Goal: Transaction & Acquisition: Purchase product/service

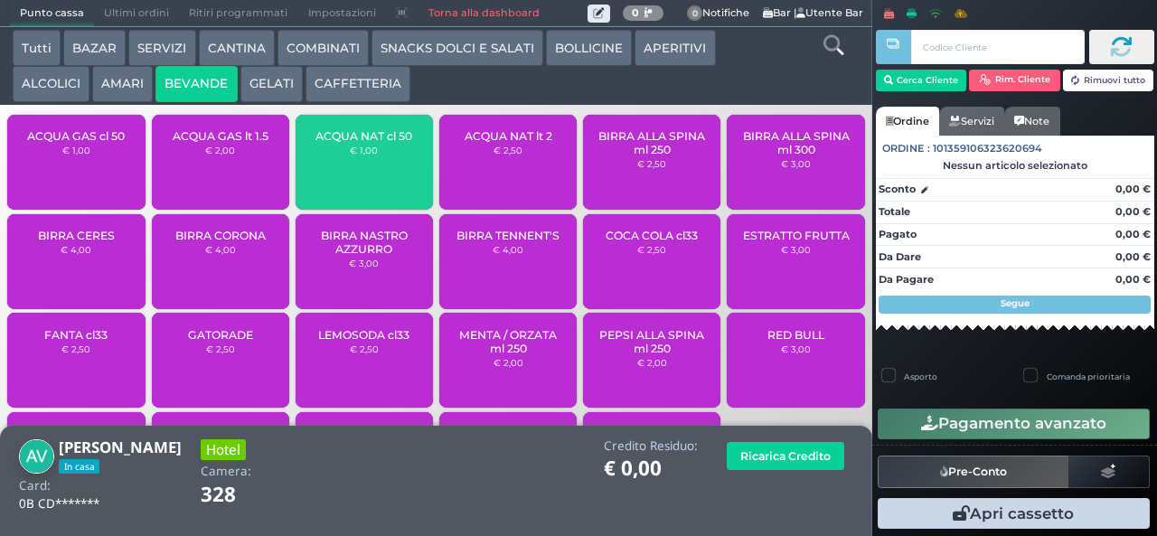
click at [324, 198] on div "ACQUA NAT cl 50 € 1,00" at bounding box center [364, 162] width 137 height 95
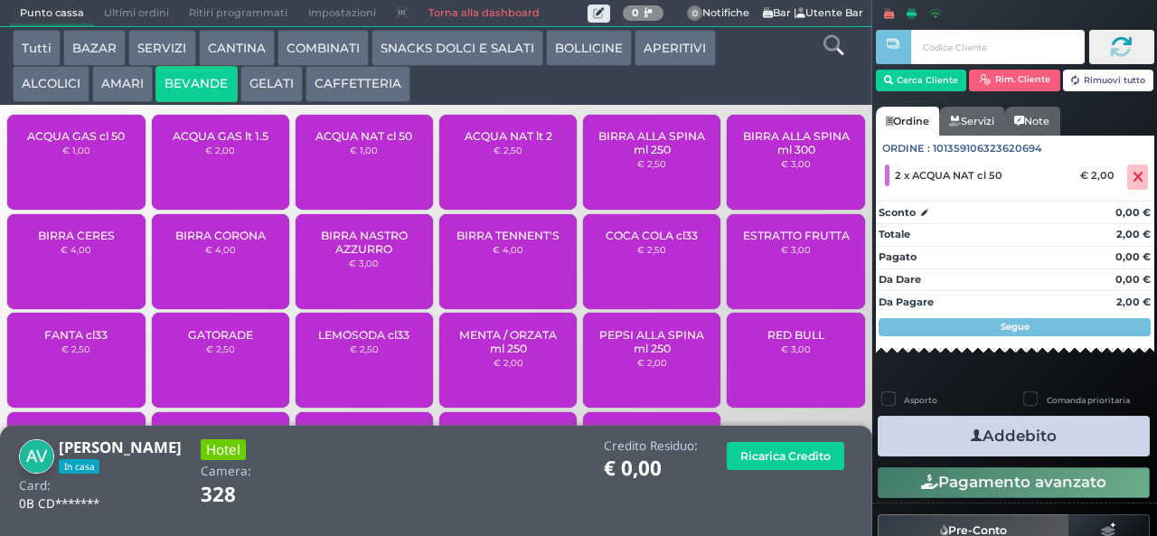
click at [971, 435] on icon "button" at bounding box center [977, 436] width 12 height 19
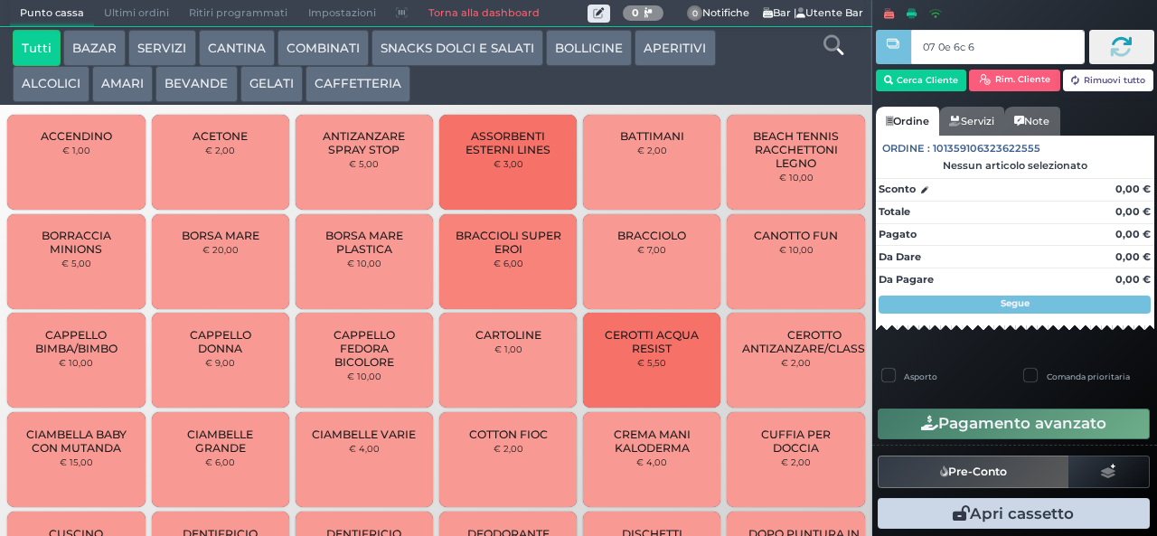
type input "07 0e 6c 67"
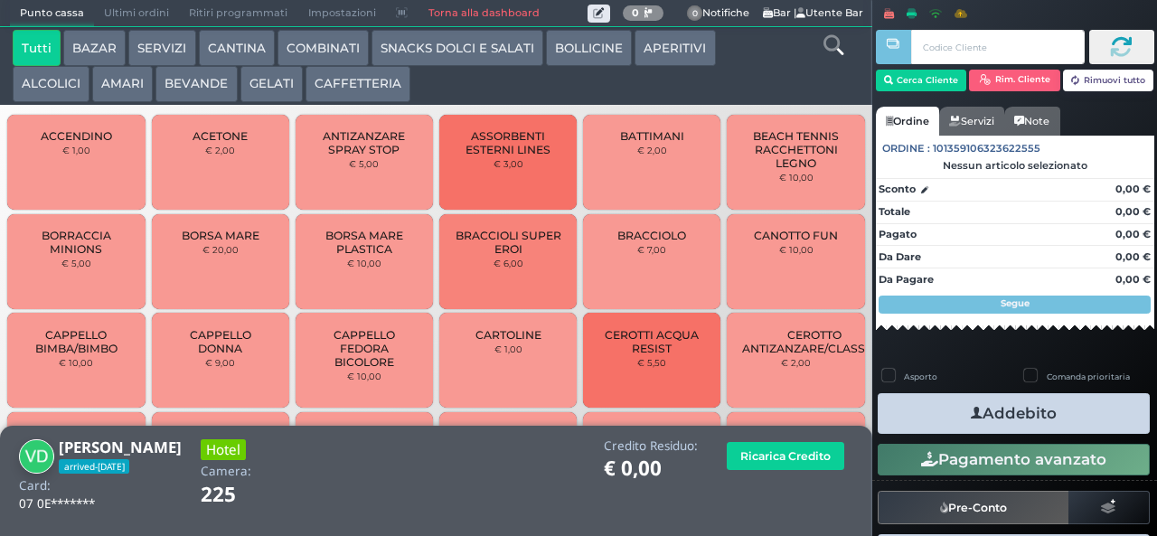
click at [829, 45] on icon at bounding box center [833, 45] width 20 height 20
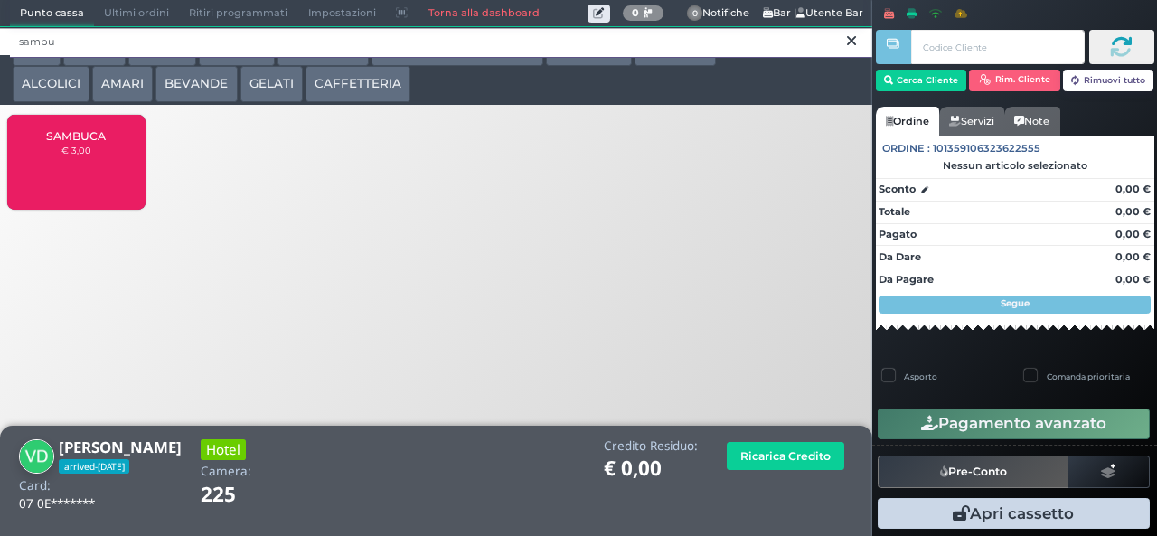
type input "sambu"
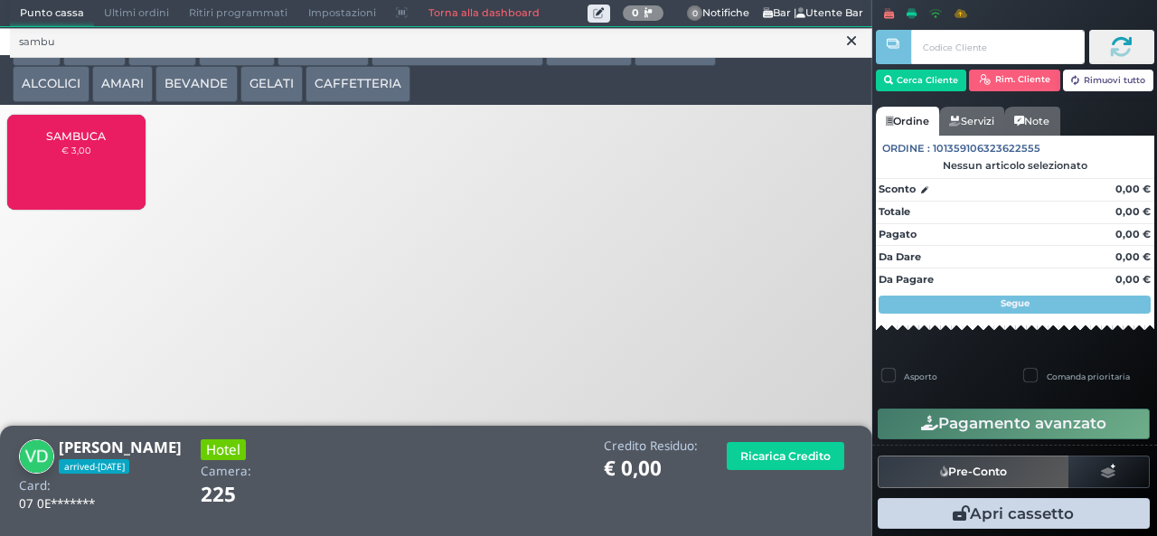
click at [108, 169] on div "SAMBUCA € 3,00" at bounding box center [75, 162] width 137 height 95
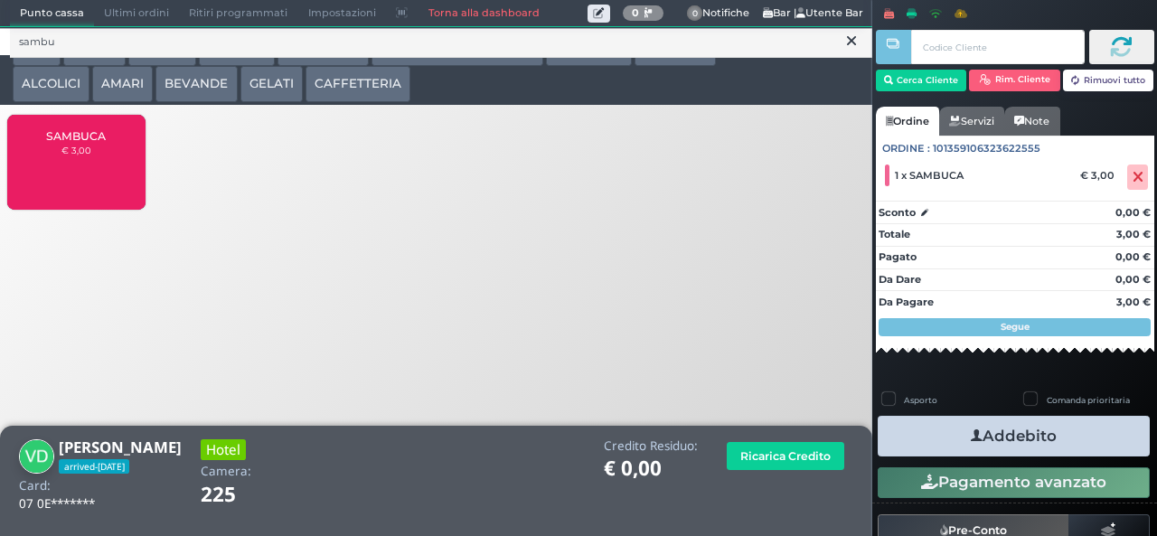
click at [1065, 452] on button "Addebito" at bounding box center [1014, 436] width 272 height 41
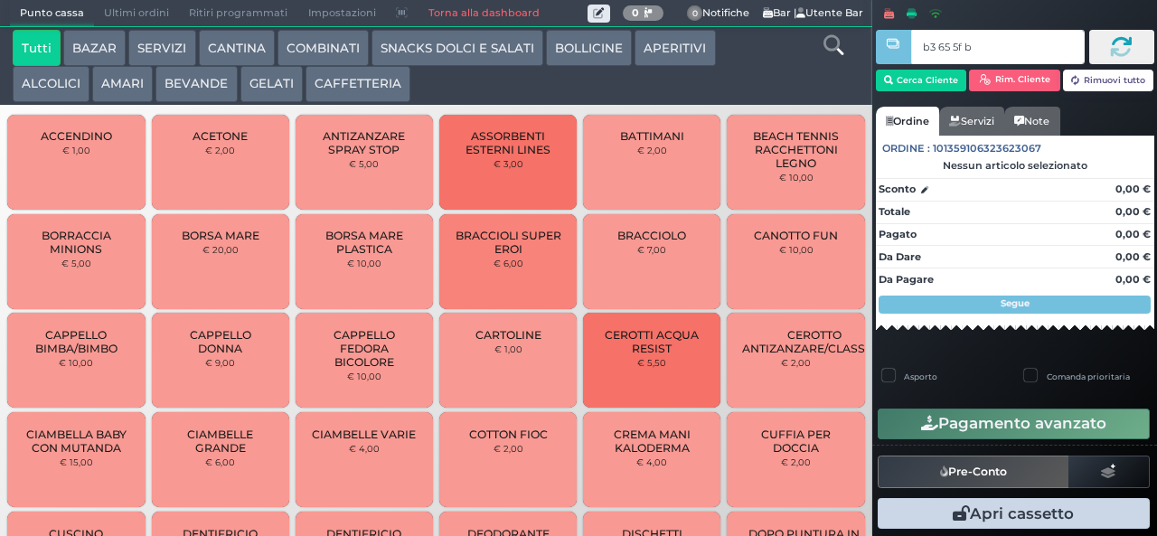
type input "b3 65 5f bb"
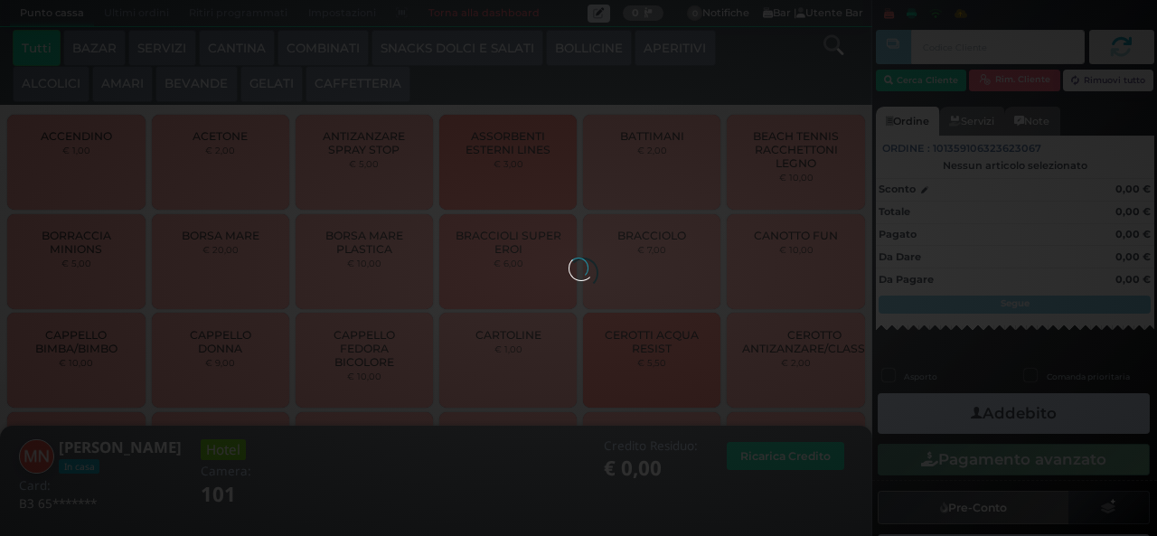
click at [119, 90] on button "AMARI" at bounding box center [122, 84] width 61 height 36
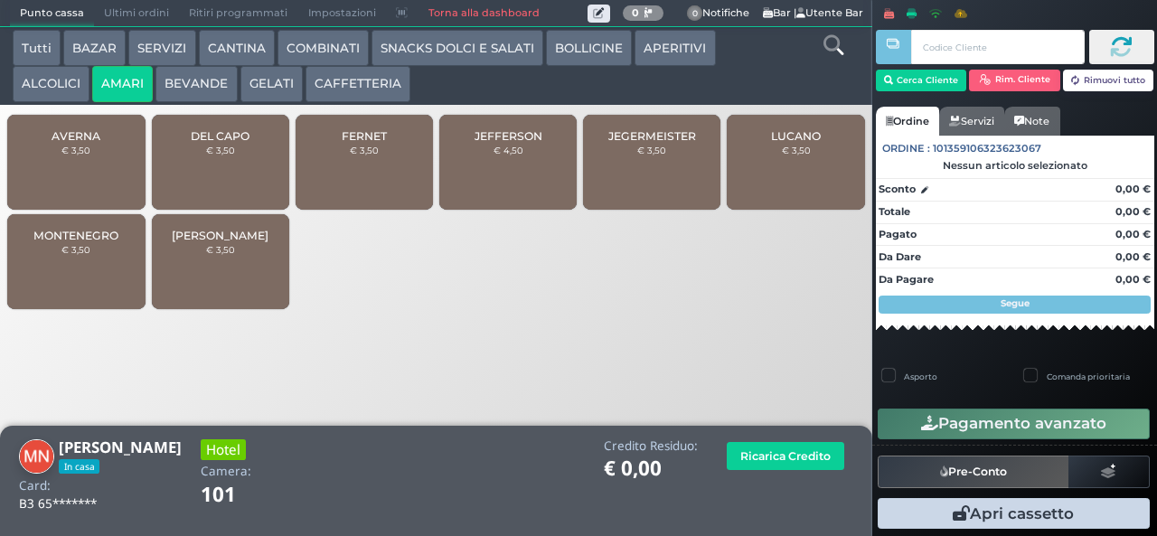
click at [90, 242] on span "MONTENEGRO" at bounding box center [75, 236] width 85 height 14
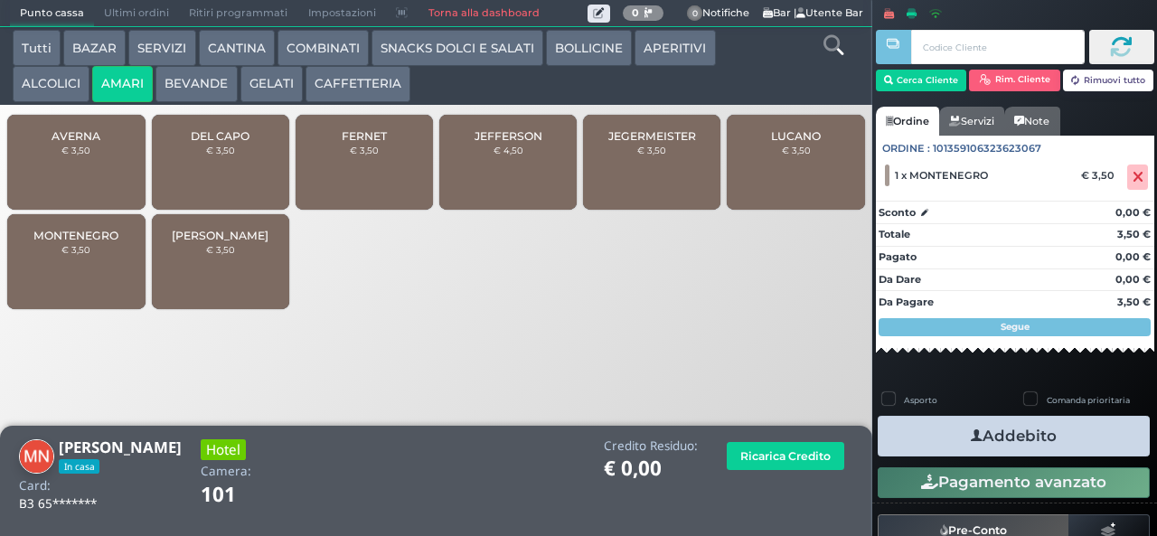
click at [971, 435] on icon "button" at bounding box center [977, 436] width 12 height 19
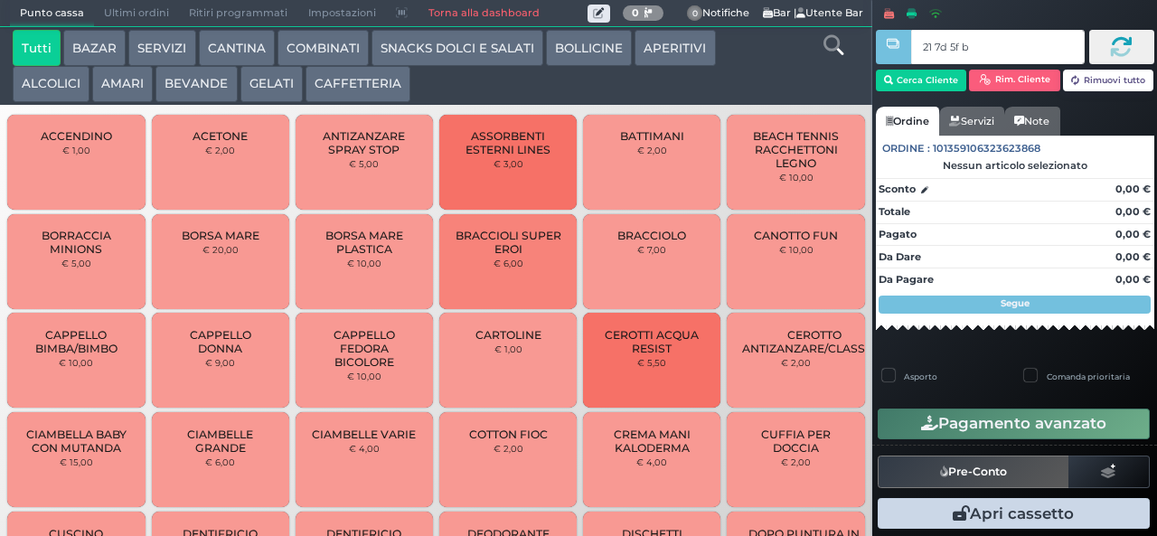
type input "21 7d 5f bb"
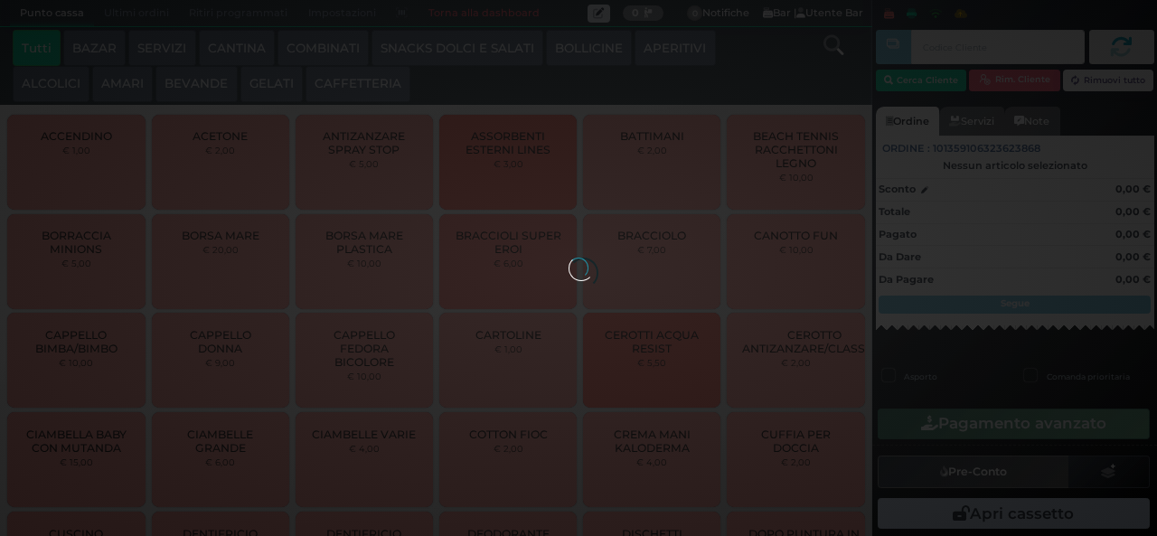
click at [65, 94] on button "ALCOLICI" at bounding box center [51, 84] width 77 height 36
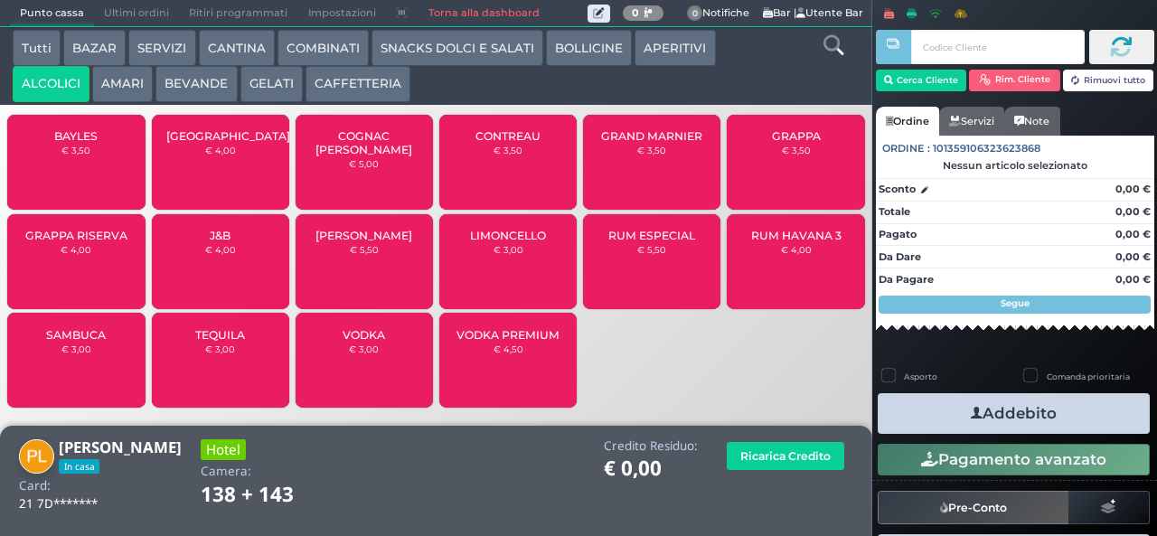
click at [93, 268] on div "GRAPPA RISERVA € 4,00" at bounding box center [75, 261] width 137 height 95
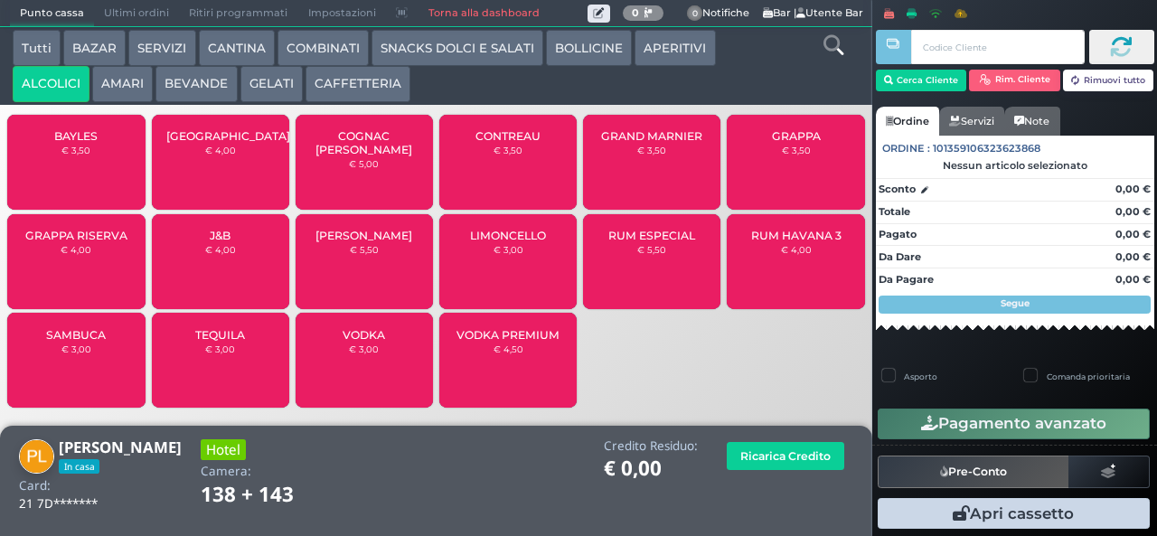
click at [128, 84] on button "AMARI" at bounding box center [122, 84] width 61 height 36
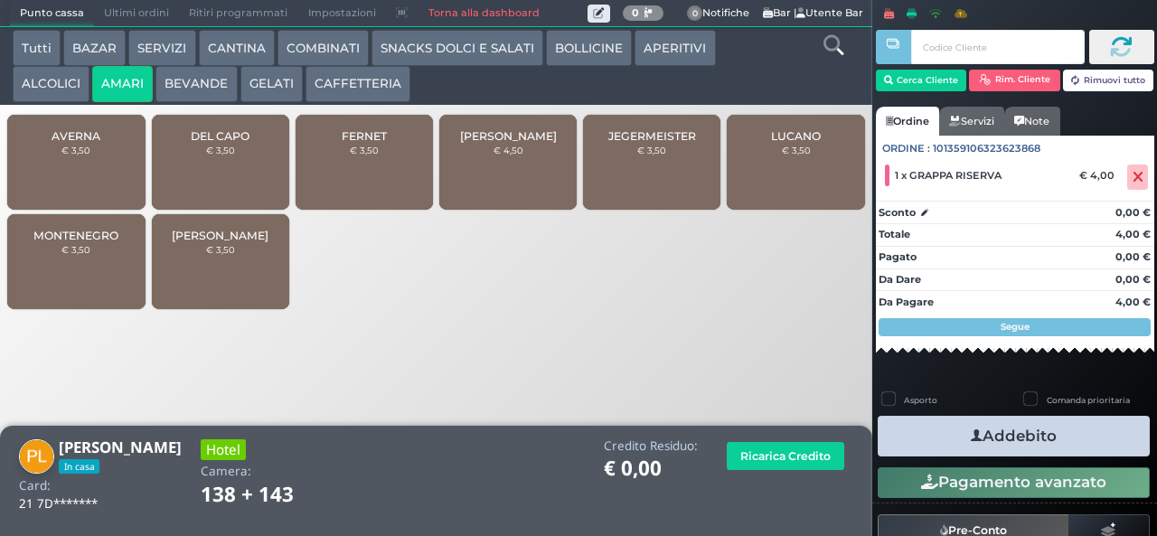
click at [237, 143] on span "DEL CAPO" at bounding box center [220, 136] width 59 height 14
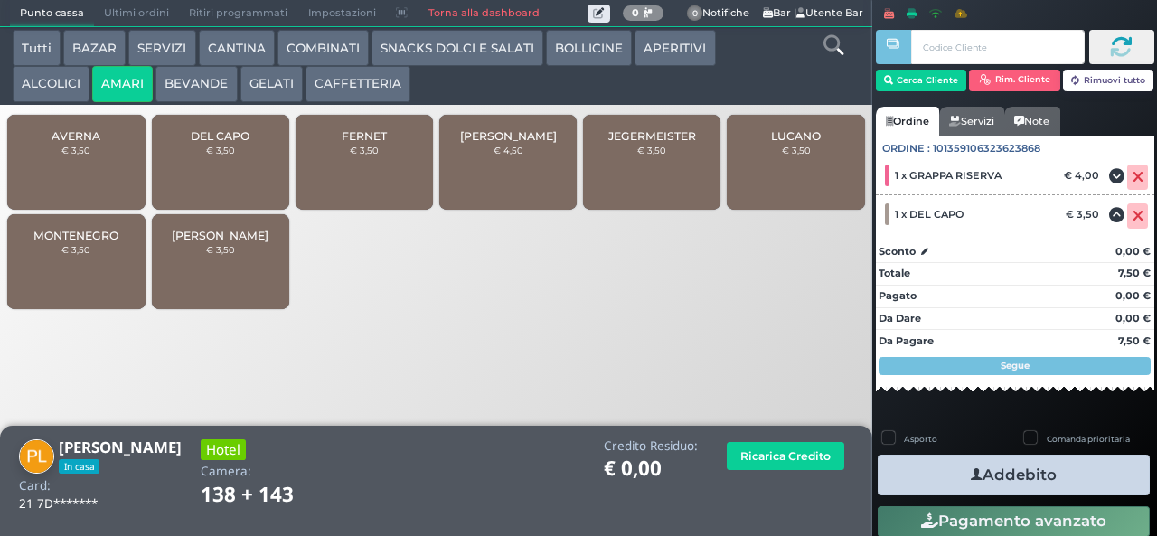
click at [351, 89] on button "CAFFETTERIA" at bounding box center [357, 84] width 105 height 36
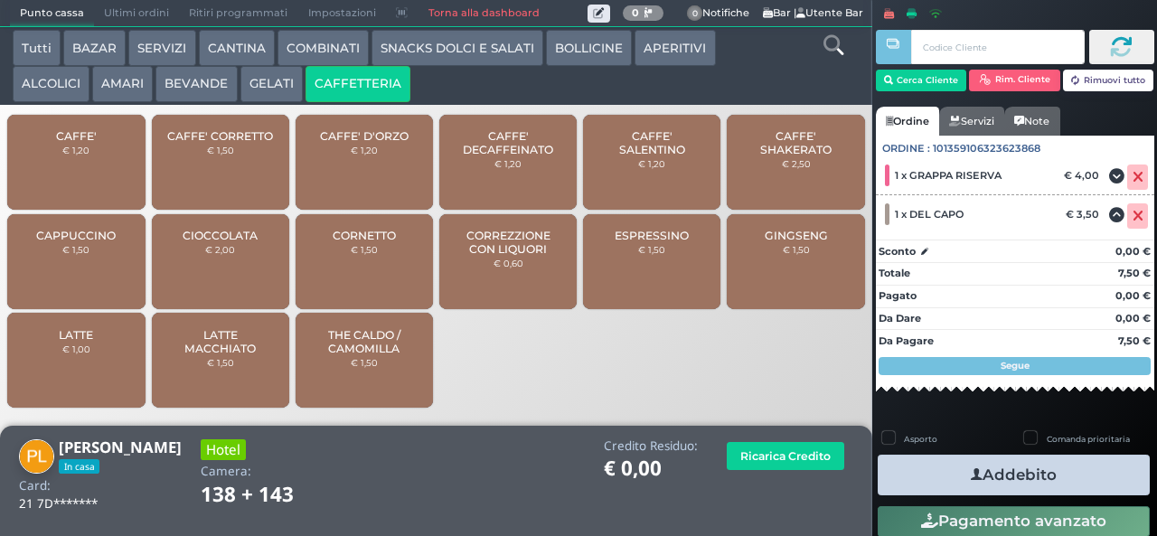
click at [636, 156] on span "CAFFE' SALENTINO" at bounding box center [652, 142] width 108 height 27
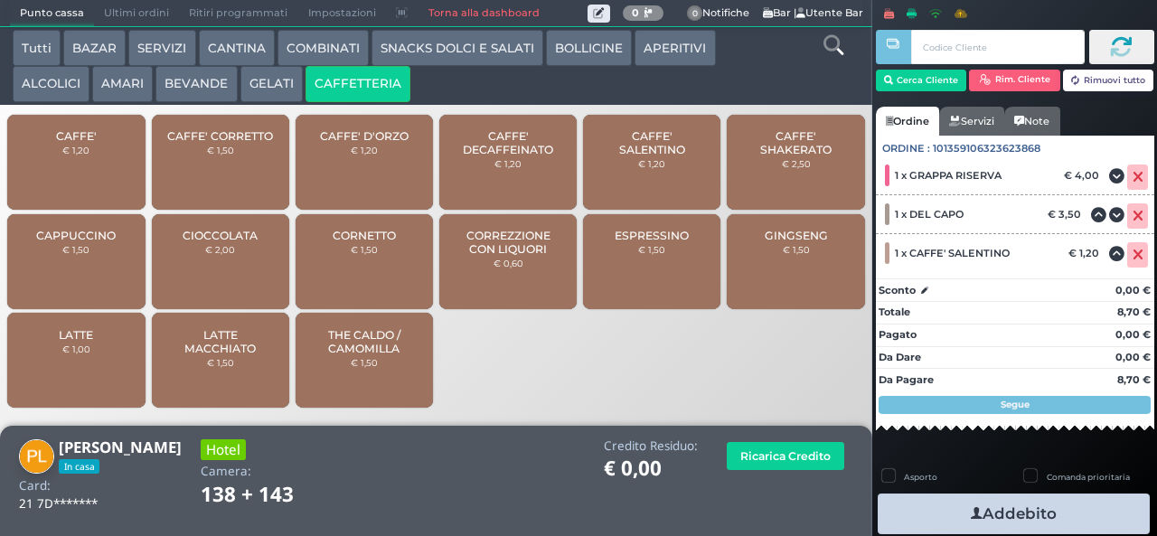
click at [971, 512] on icon "button" at bounding box center [977, 513] width 12 height 19
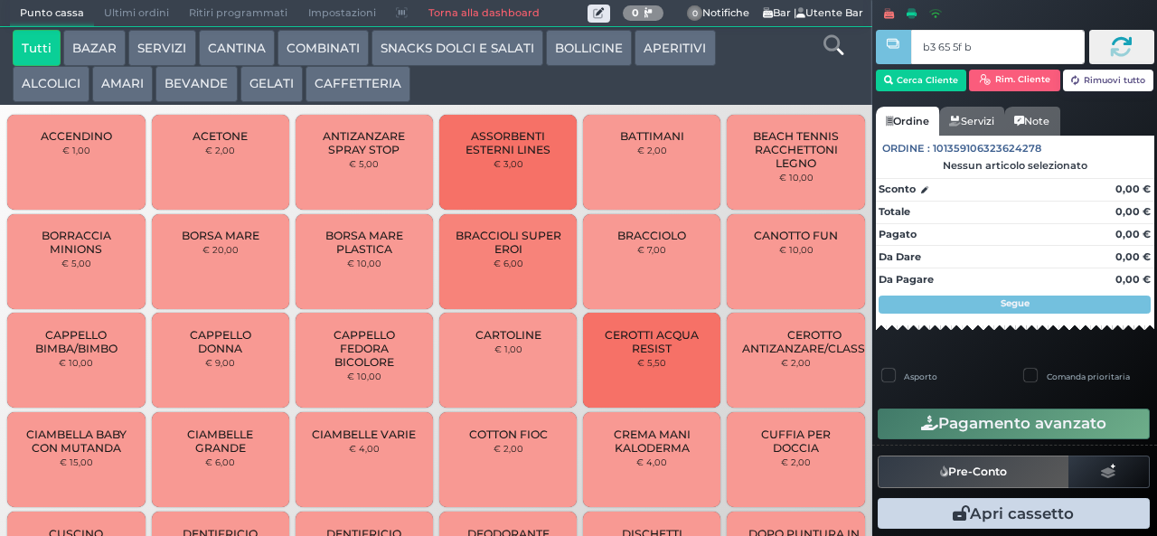
type input "b3 65 5f bb"
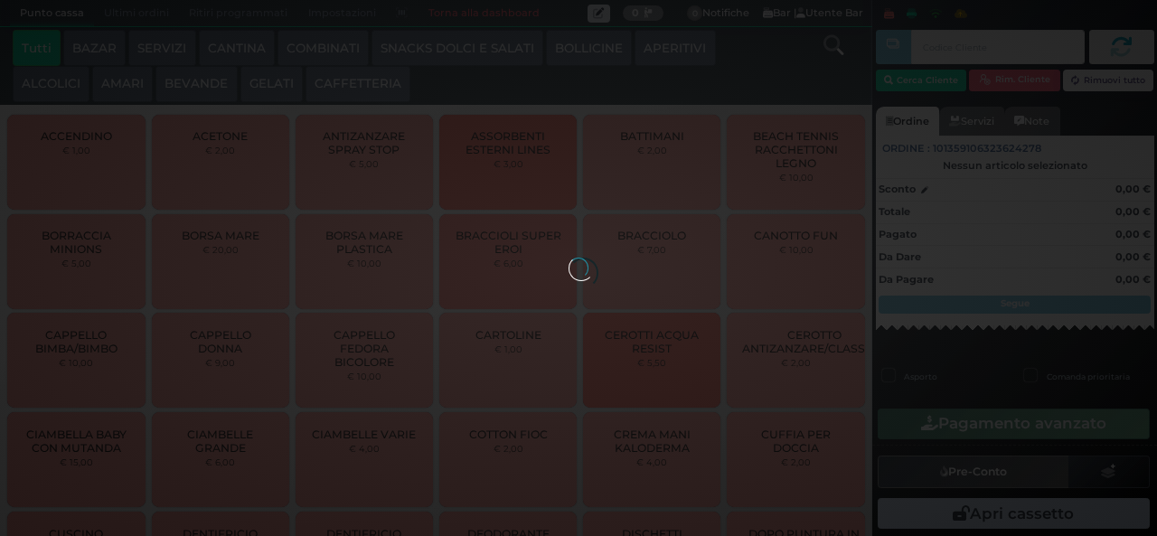
click at [568, 258] on div at bounding box center [578, 268] width 20 height 20
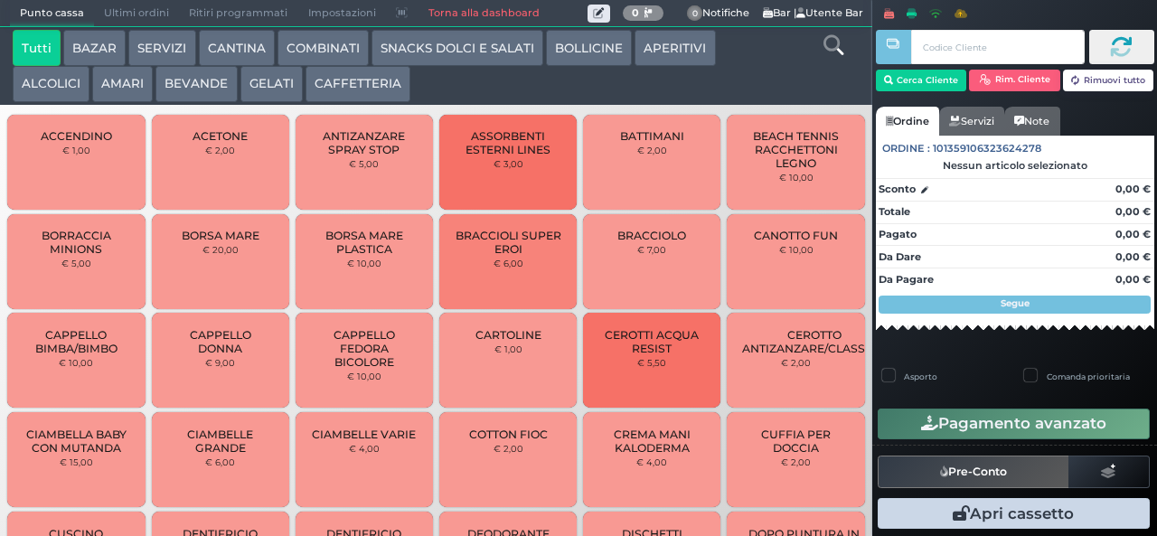
click at [127, 85] on button "AMARI" at bounding box center [122, 84] width 61 height 36
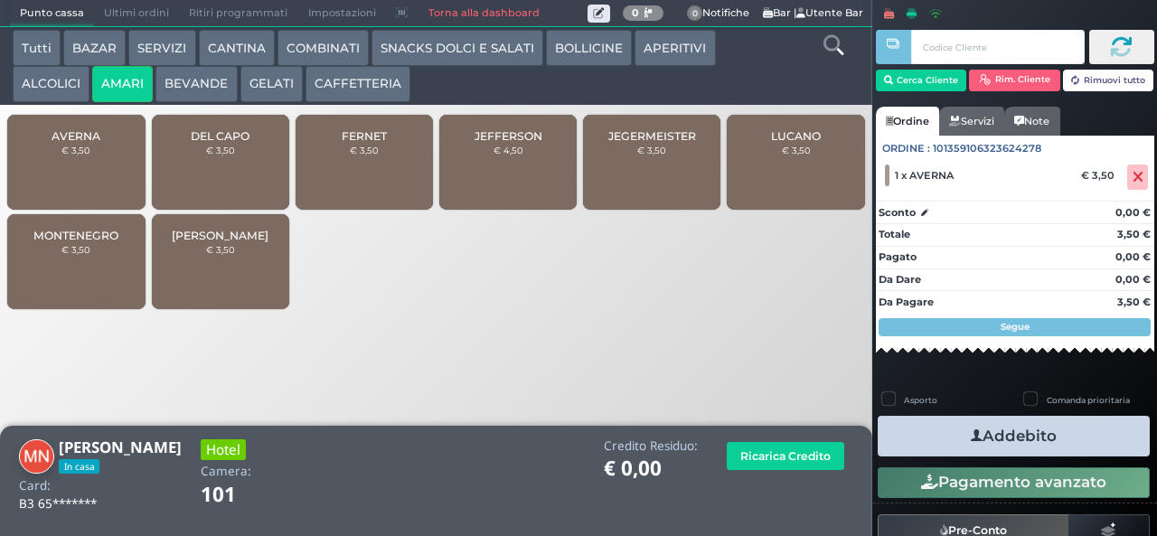
click at [971, 435] on icon "button" at bounding box center [977, 436] width 12 height 19
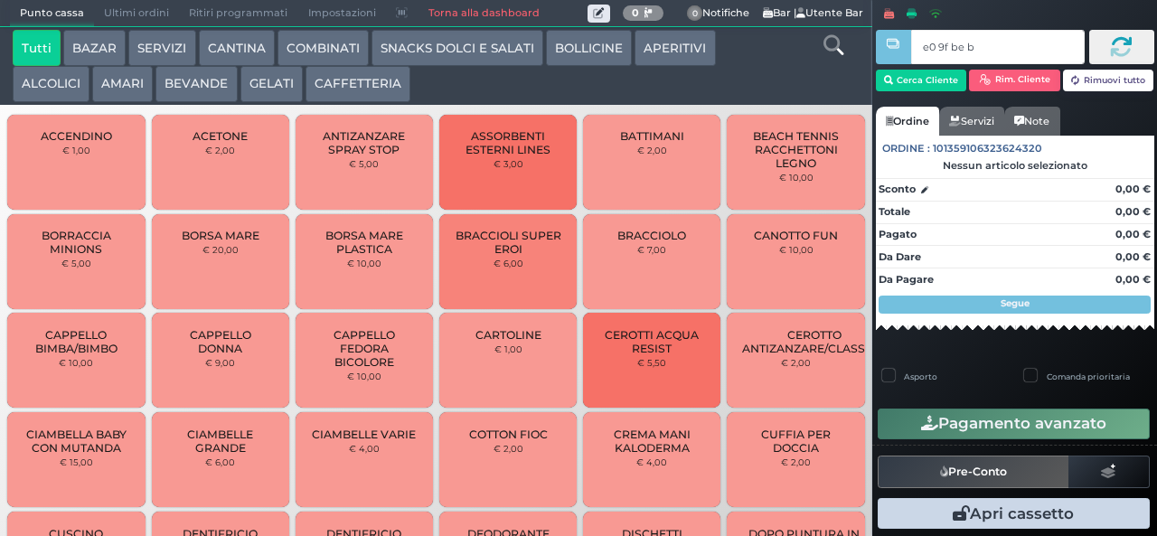
type input "e0 9f be b9"
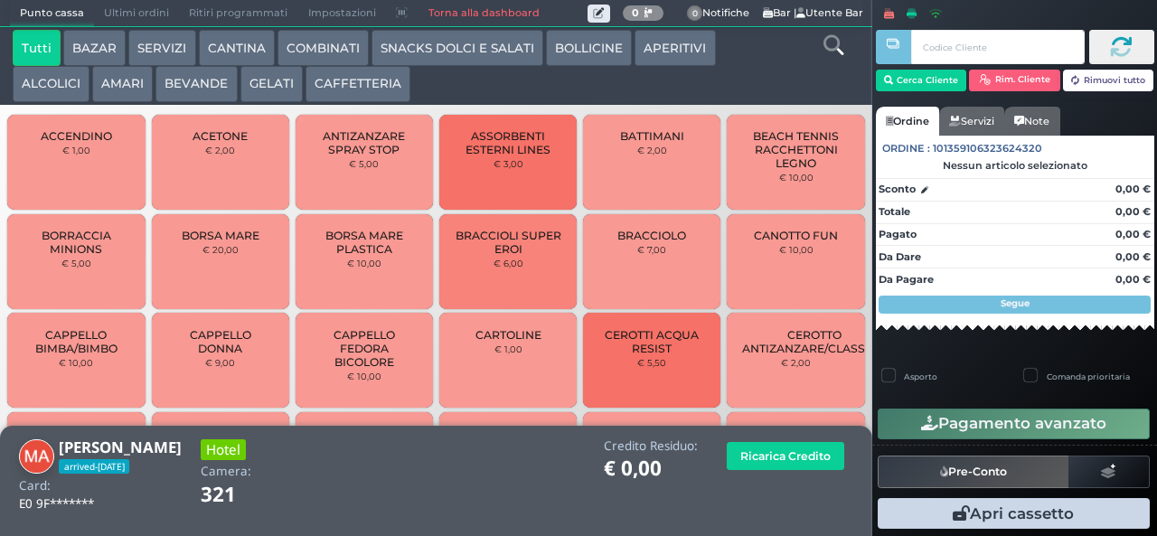
click at [835, 51] on icon at bounding box center [833, 45] width 20 height 20
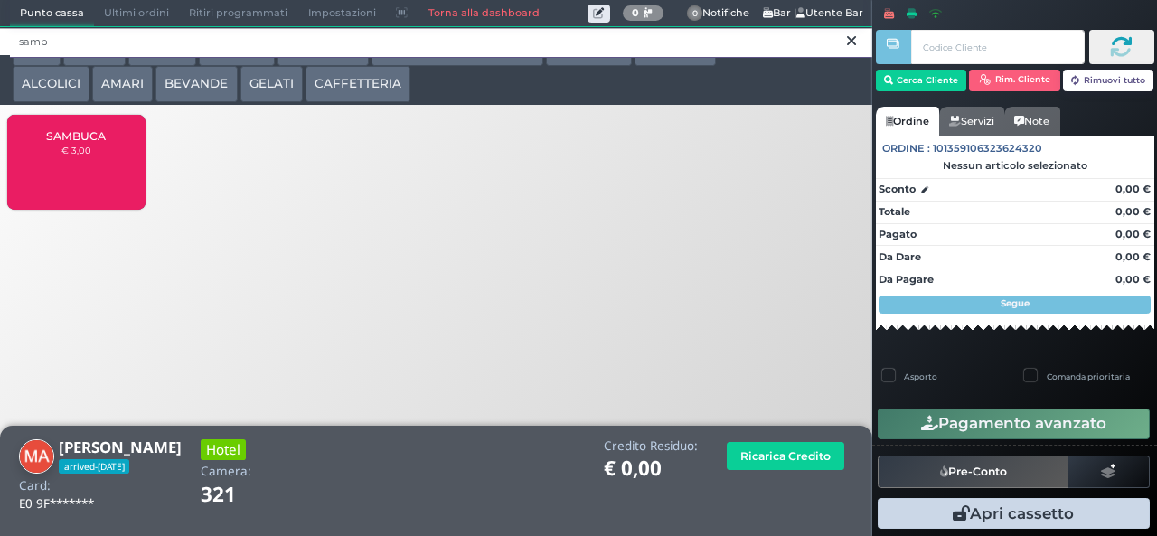
type input "samb"
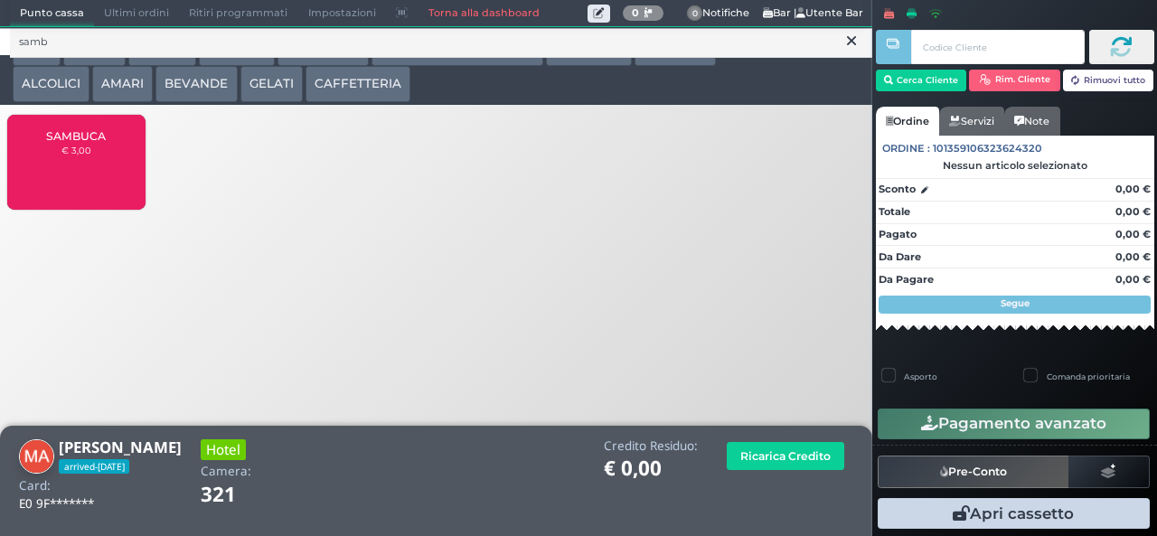
click at [76, 143] on span "SAMBUCA" at bounding box center [76, 136] width 60 height 14
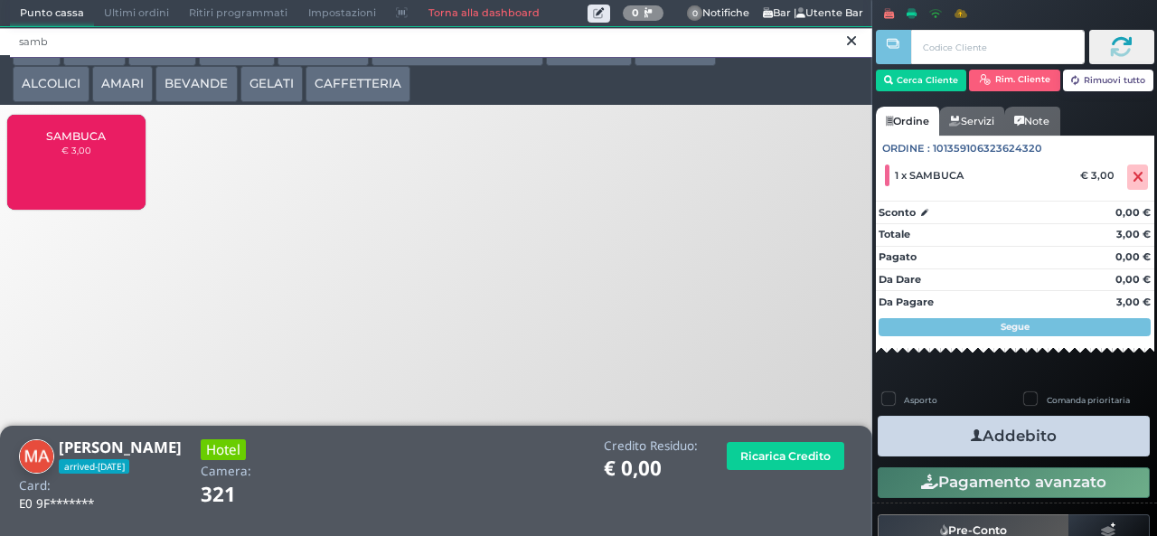
click at [846, 52] on input "samb" at bounding box center [441, 43] width 862 height 32
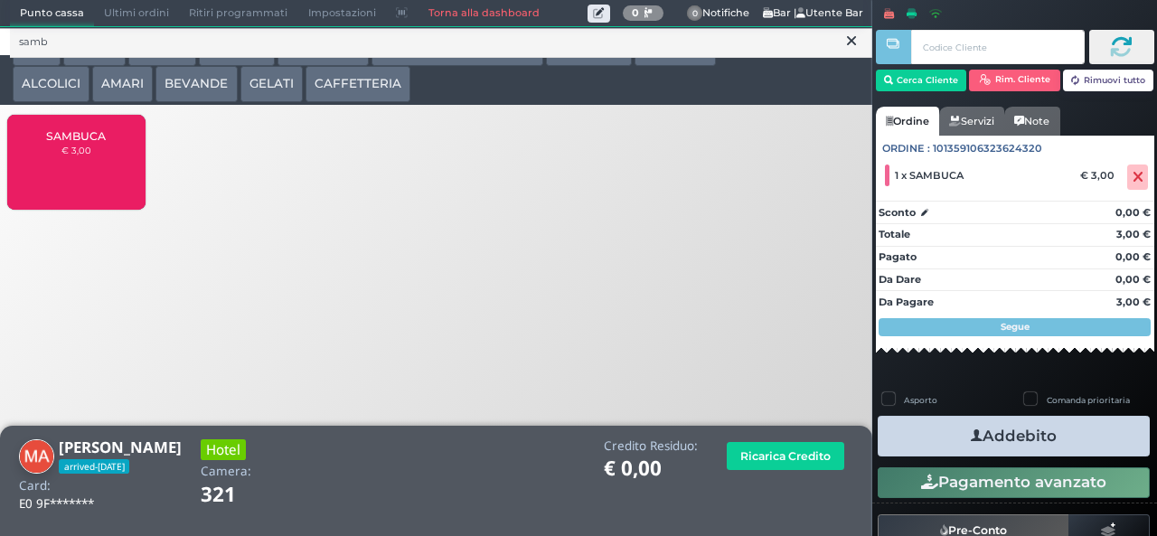
click at [851, 41] on icon at bounding box center [851, 41] width 9 height 18
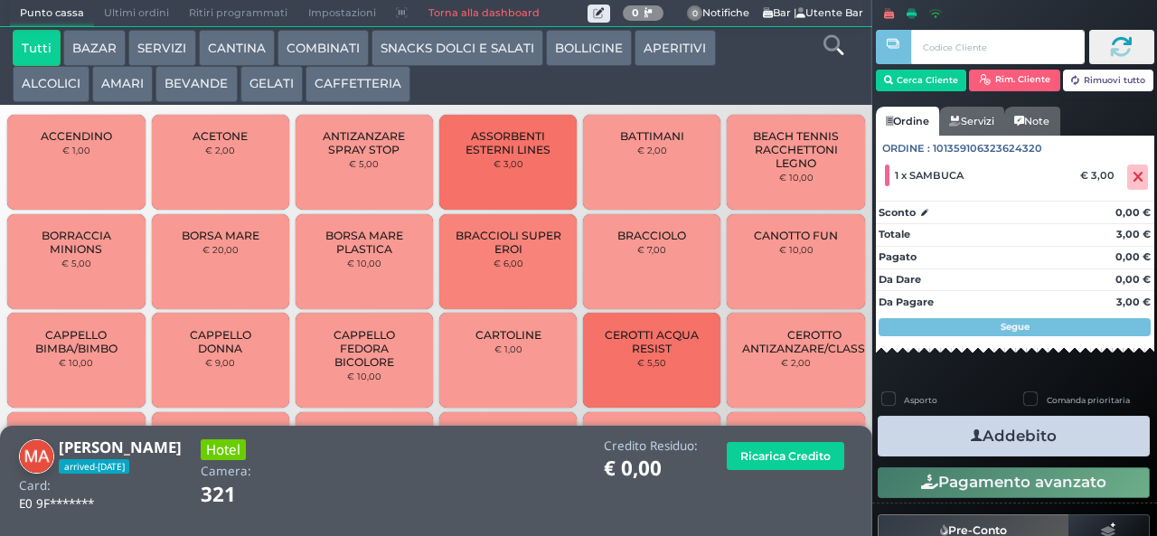
click at [829, 54] on icon at bounding box center [833, 45] width 20 height 20
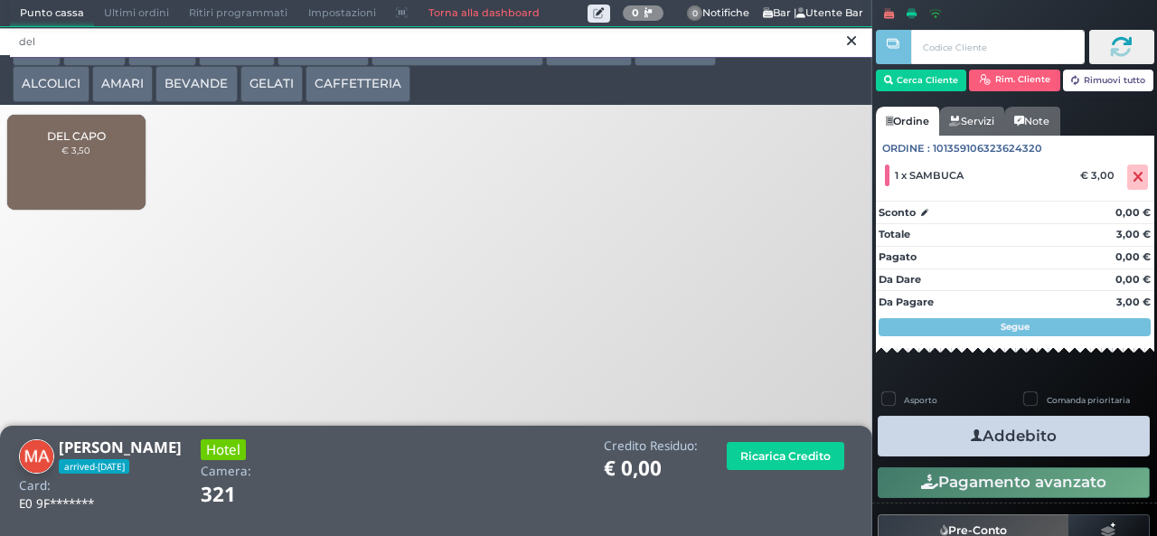
type input "del"
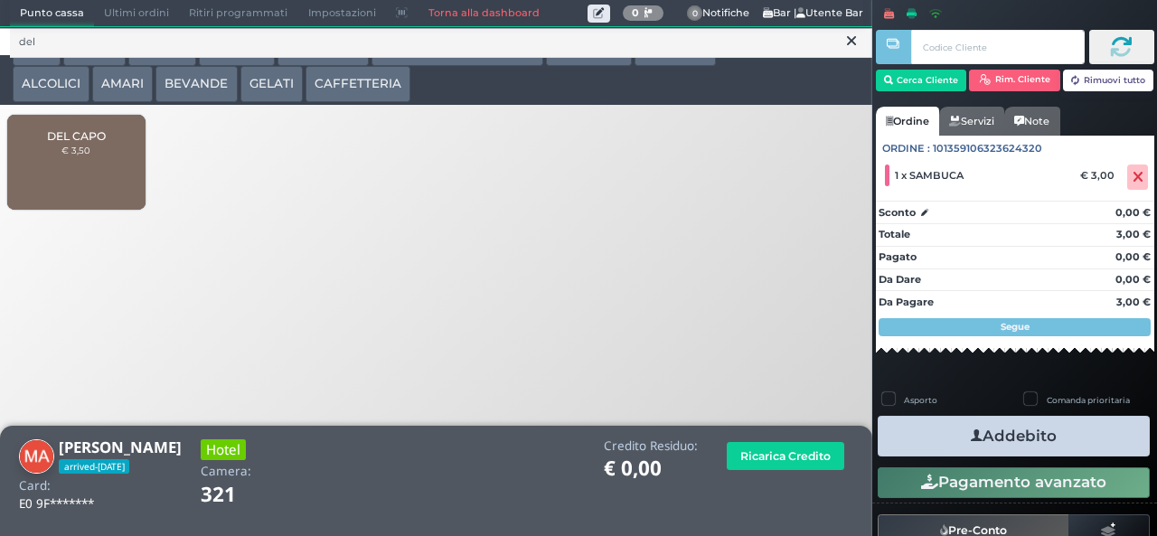
click at [90, 186] on div "DEL CAPO € 3,50" at bounding box center [75, 162] width 137 height 95
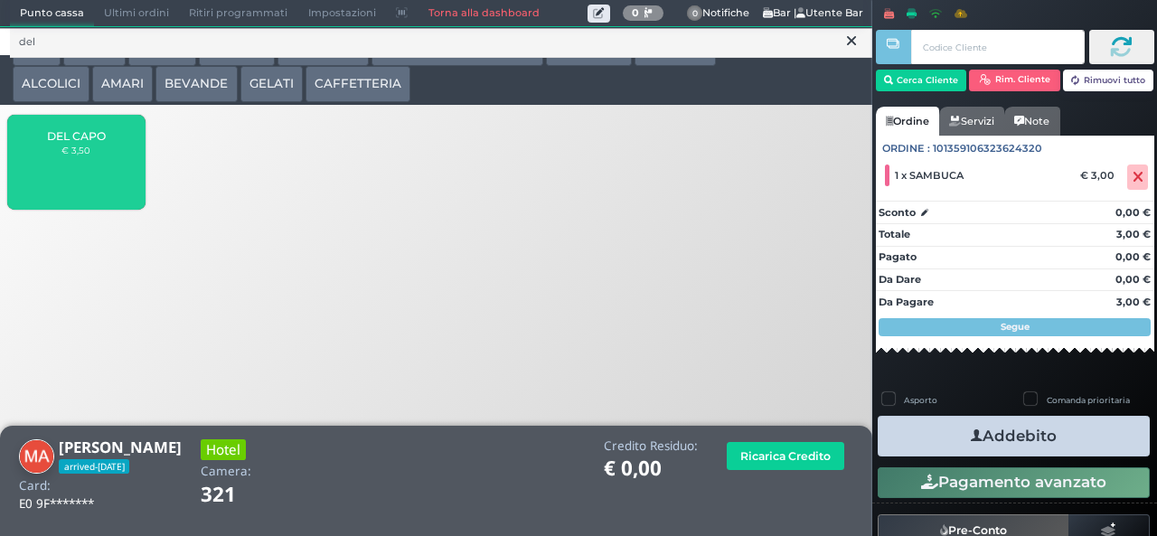
click at [83, 194] on div "DEL CAPO € 3,50" at bounding box center [75, 162] width 137 height 95
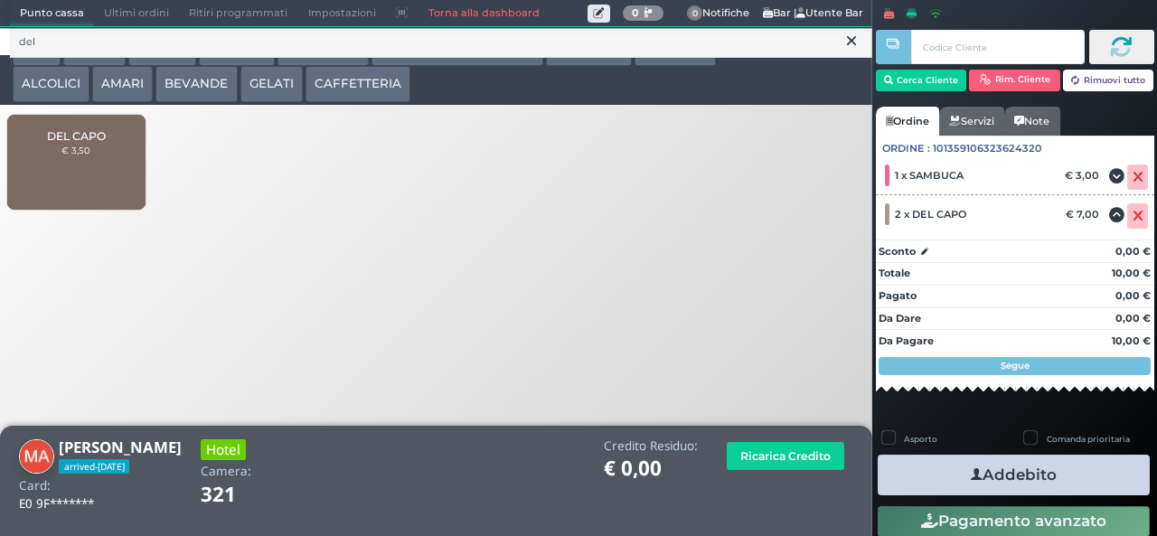
click at [1085, 478] on button "Addebito" at bounding box center [1014, 475] width 272 height 41
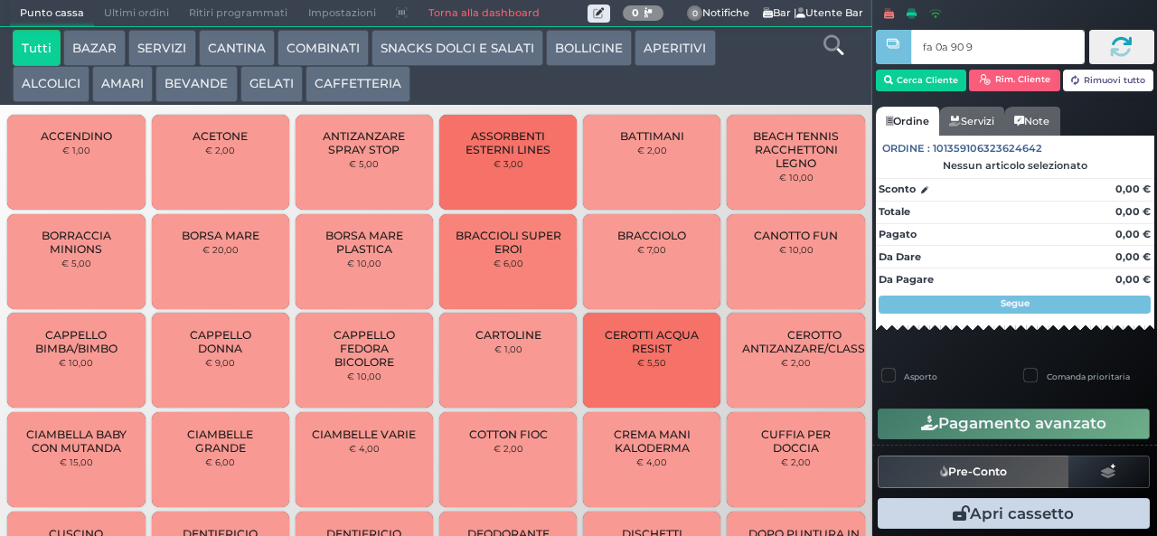
type input "fa 0a 90 9a"
click at [829, 47] on icon at bounding box center [833, 45] width 20 height 20
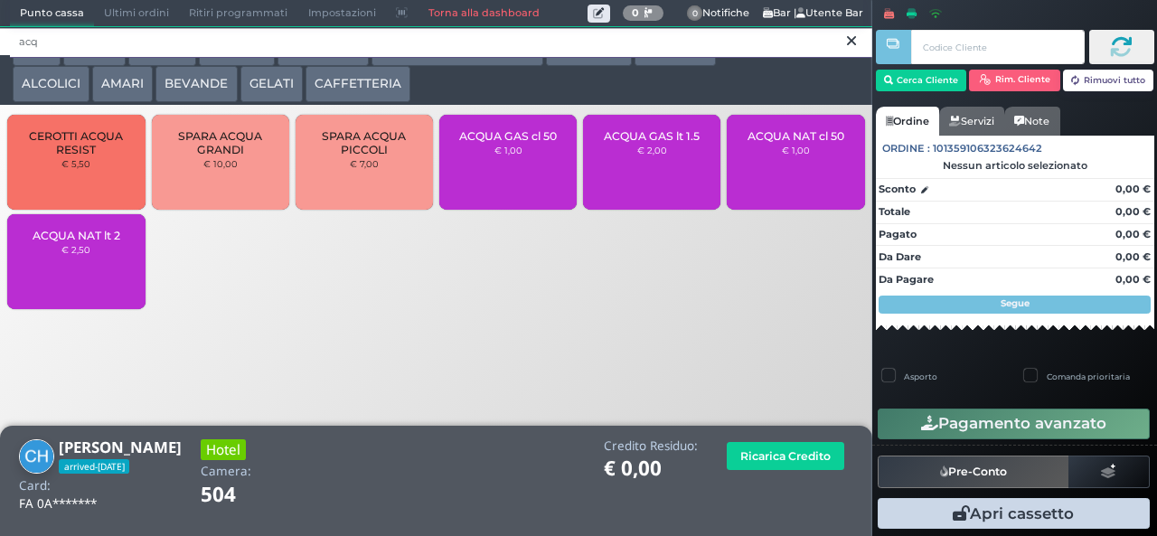
type input "acq"
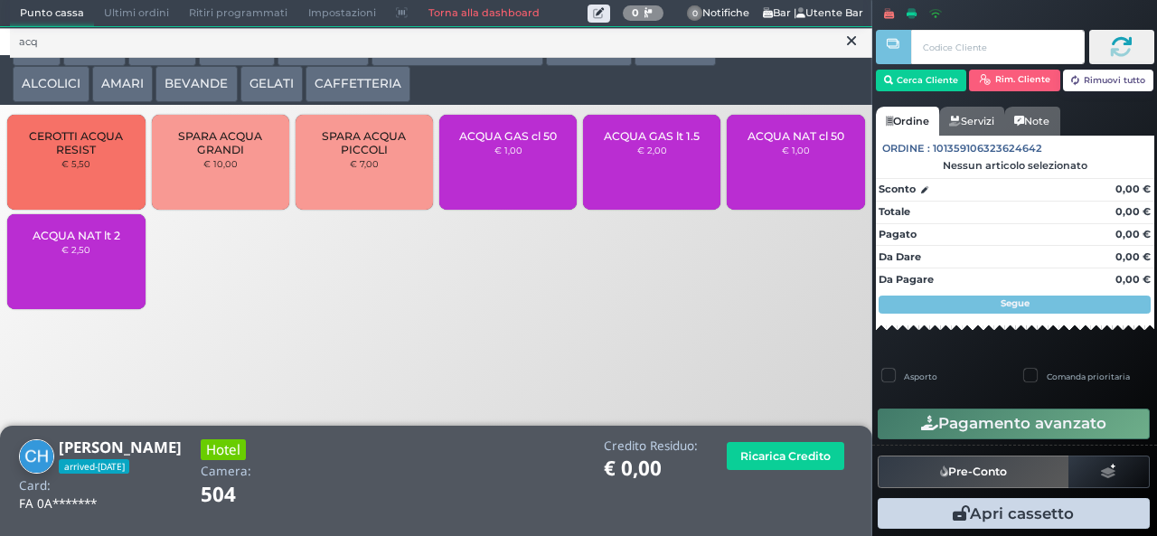
click at [87, 273] on div "ACQUA NAT lt 2 € 2,50" at bounding box center [75, 261] width 137 height 95
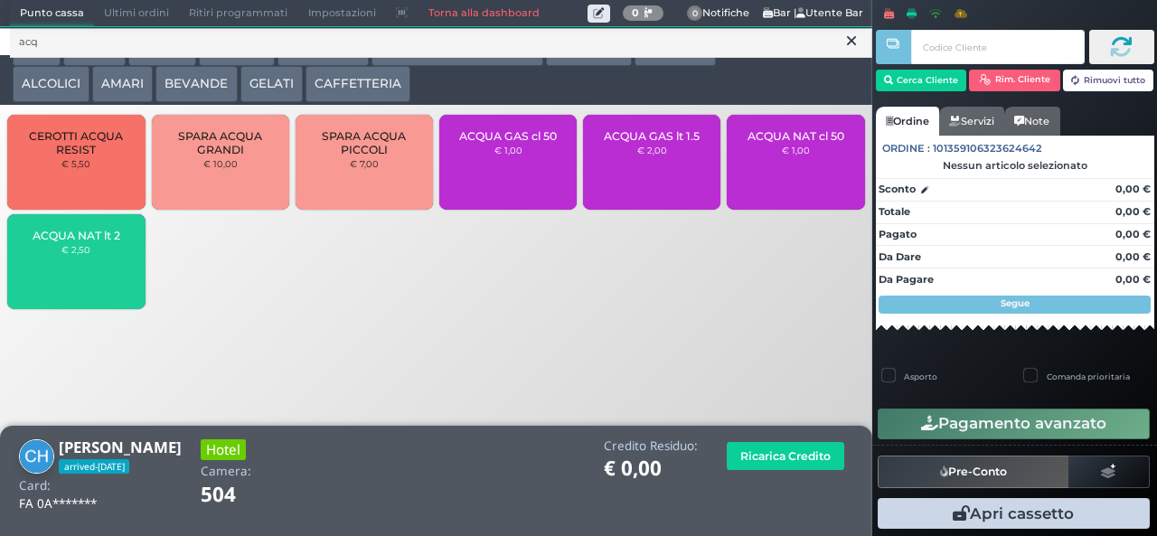
click at [657, 143] on span "ACQUA GAS lt 1.5" at bounding box center [652, 136] width 96 height 14
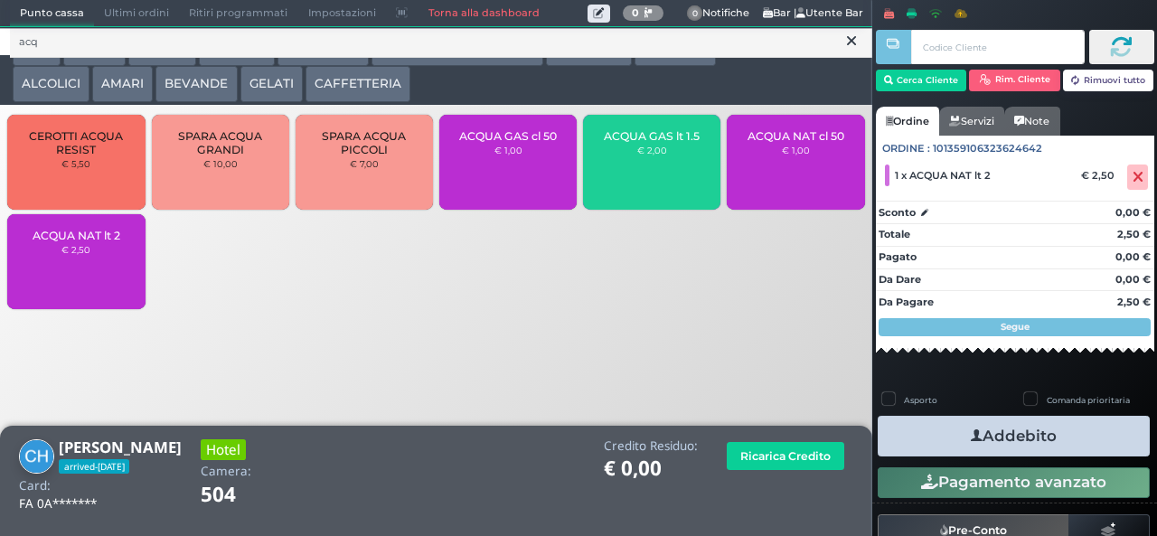
click at [1047, 406] on label "Comanda prioritaria" at bounding box center [1088, 400] width 83 height 12
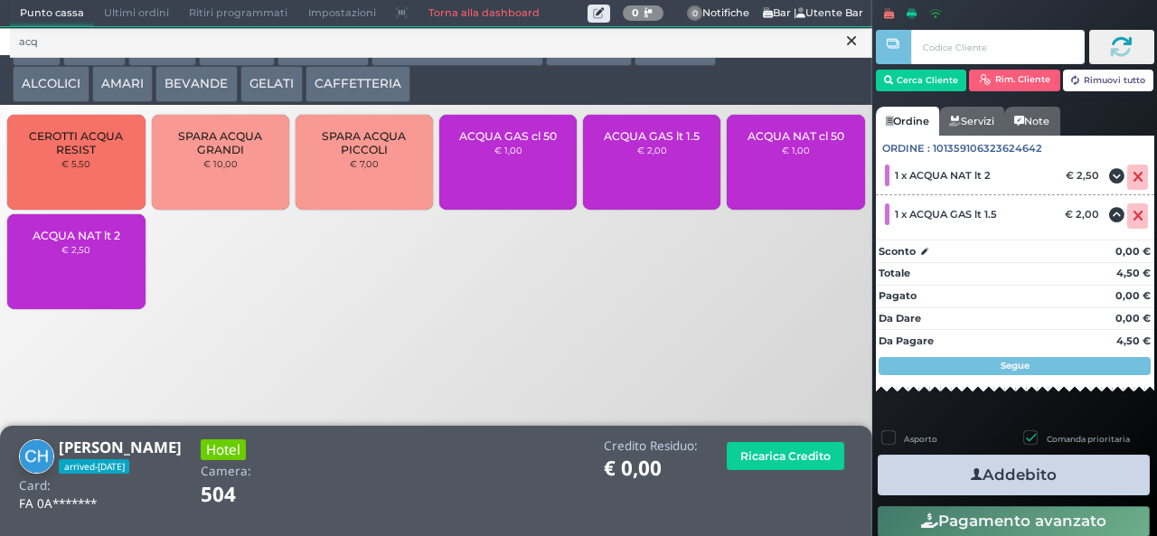
click at [1047, 437] on label "Comanda prioritaria" at bounding box center [1088, 439] width 83 height 12
checkbox input "false"
click at [1006, 474] on button "Addebito" at bounding box center [1014, 475] width 272 height 41
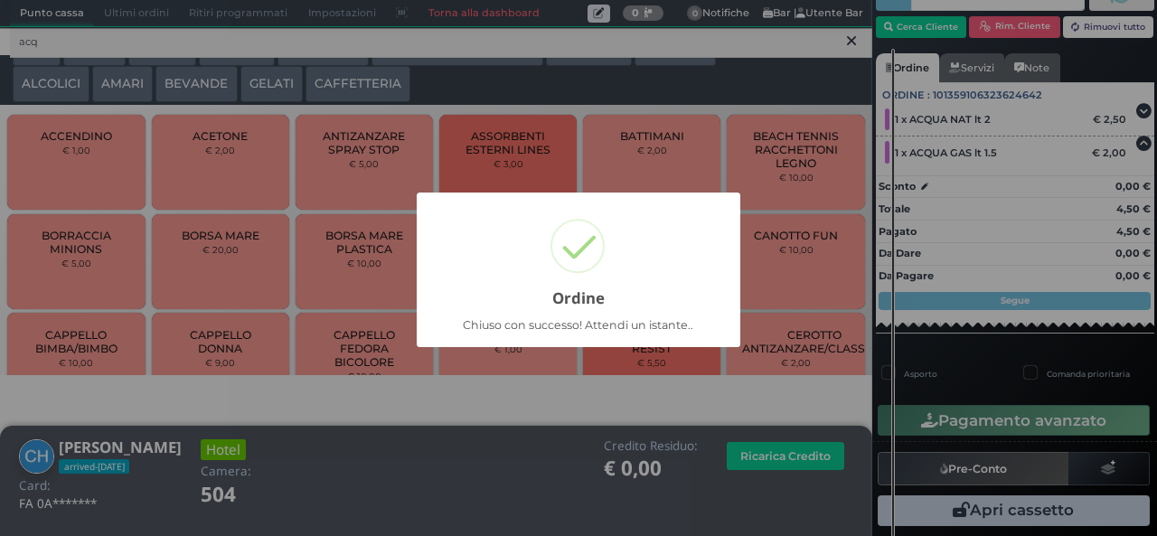
scroll to position [76, 0]
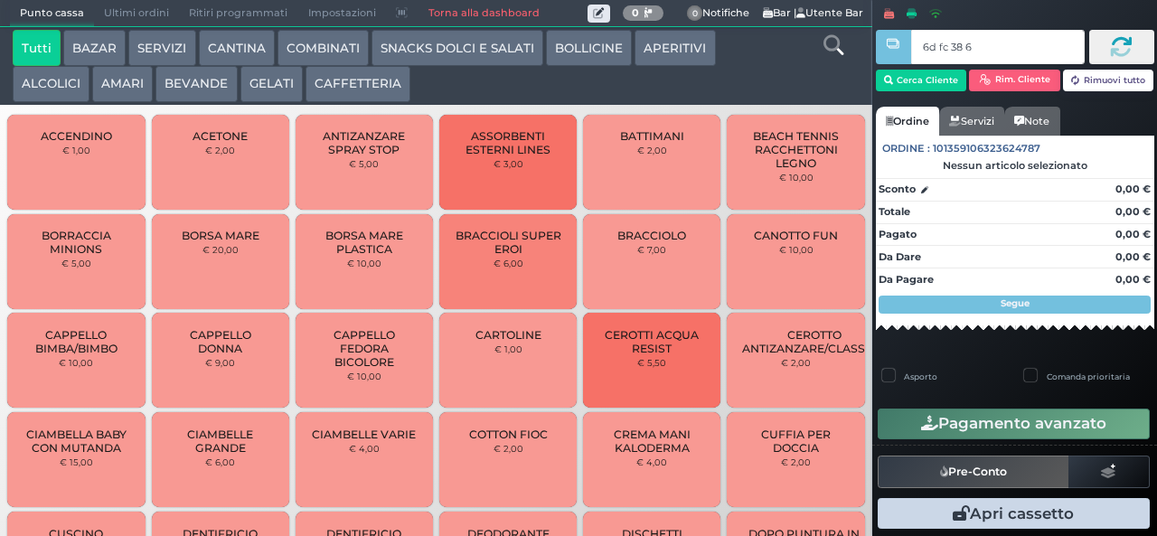
type input "6d fc 38 67"
click at [832, 52] on icon at bounding box center [833, 45] width 20 height 20
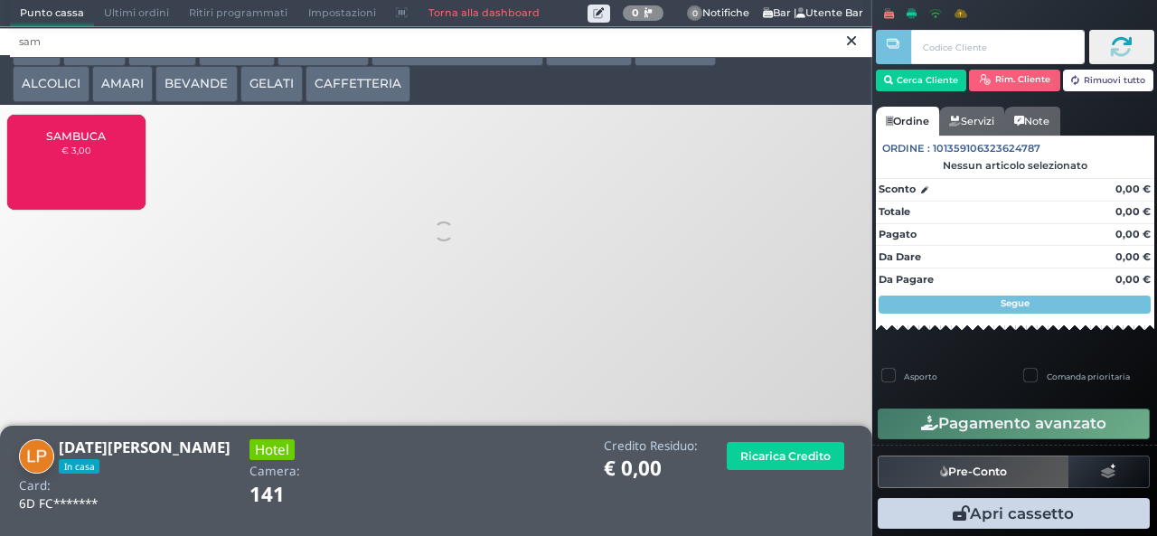
type input "sam"
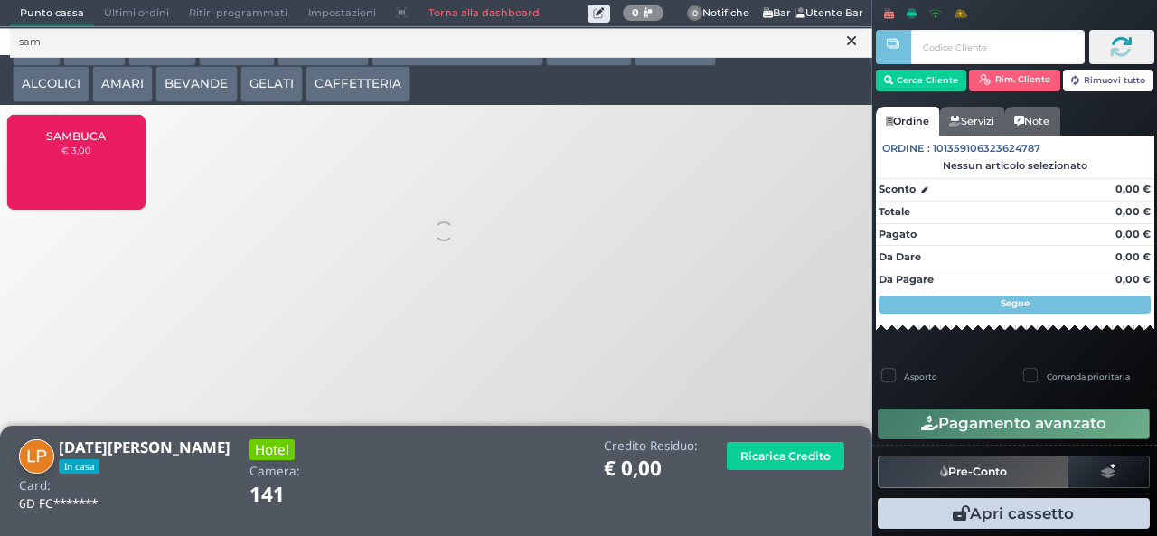
click at [85, 143] on span "SAMBUCA" at bounding box center [76, 136] width 60 height 14
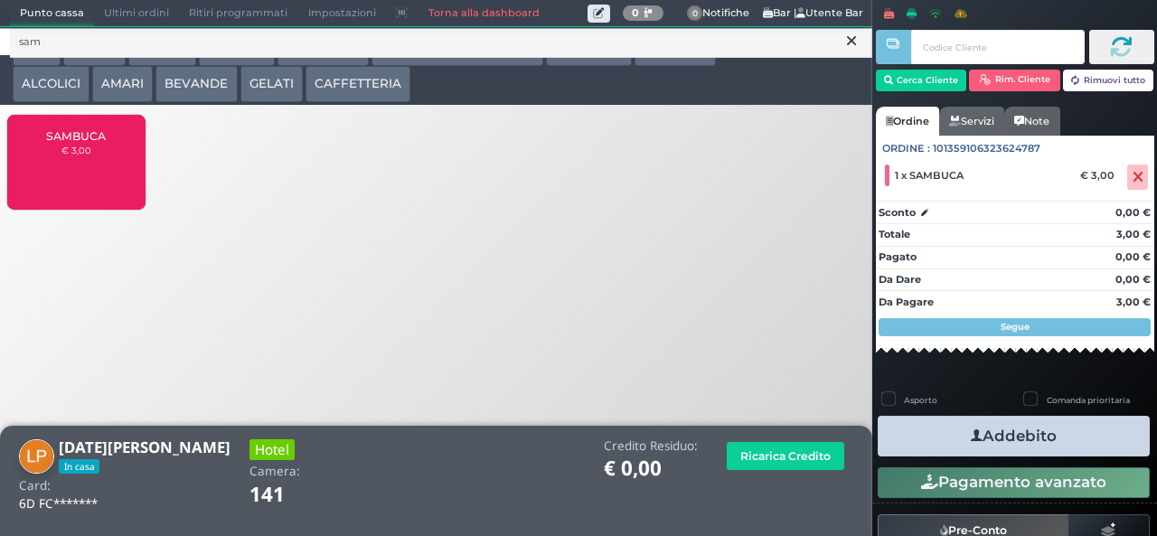
click at [1065, 436] on button "Addebito" at bounding box center [1014, 436] width 272 height 41
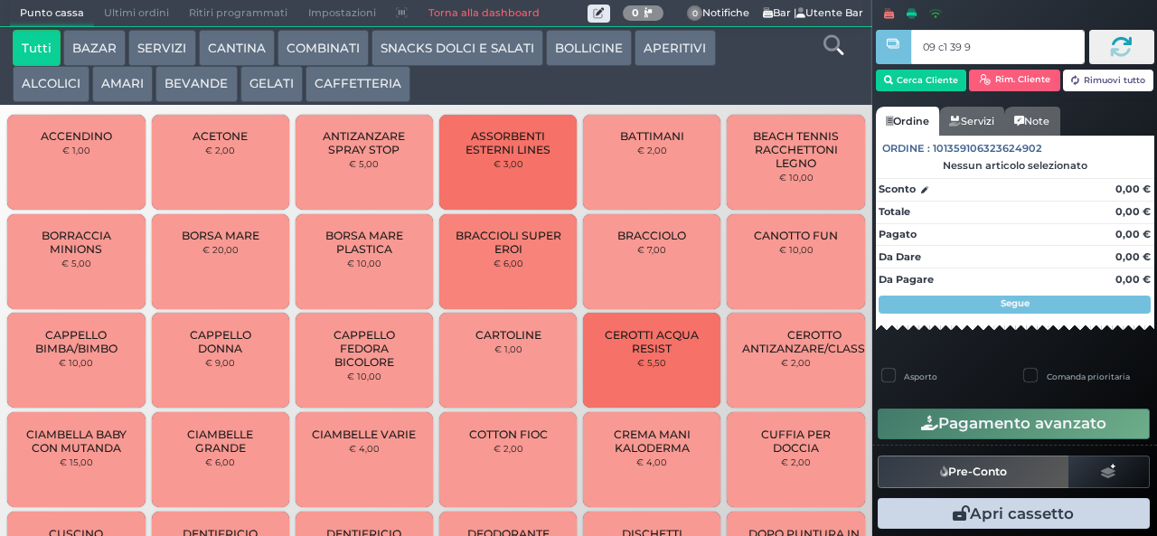
type input "09 c1 39 95"
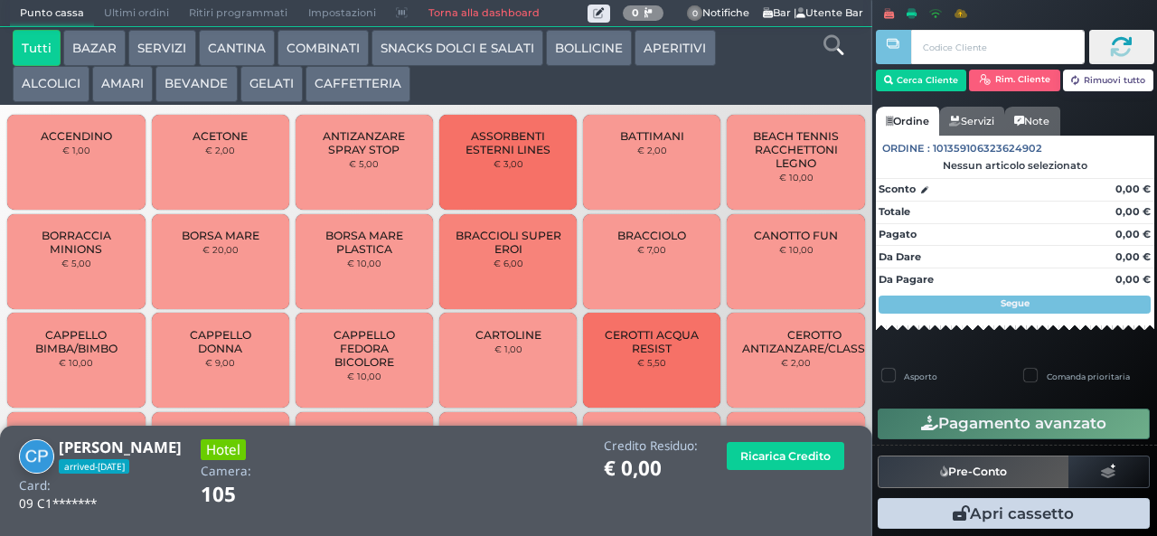
click at [832, 47] on icon at bounding box center [833, 45] width 20 height 20
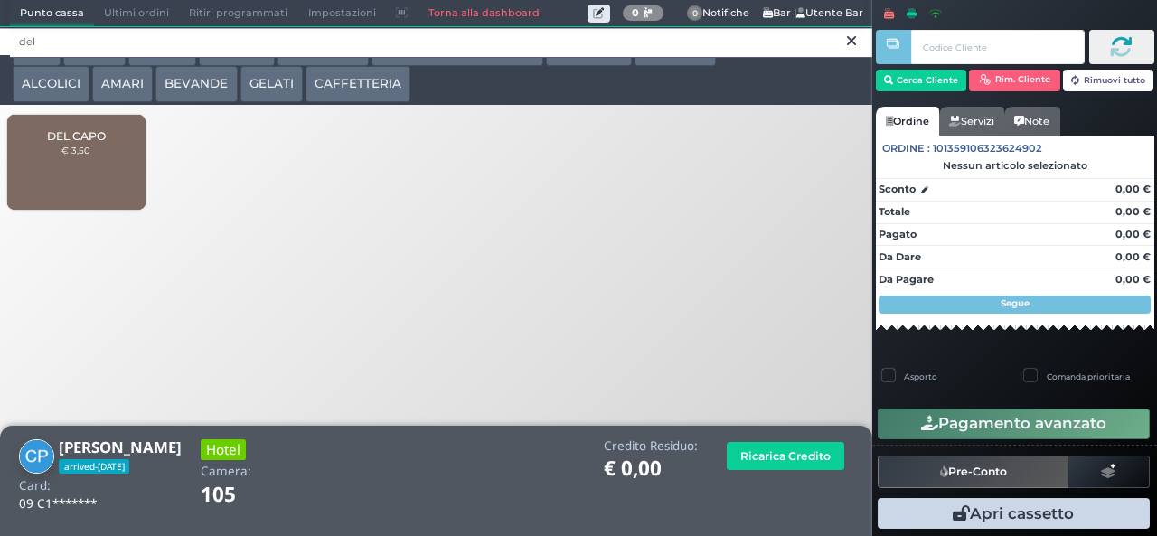
type input "del"
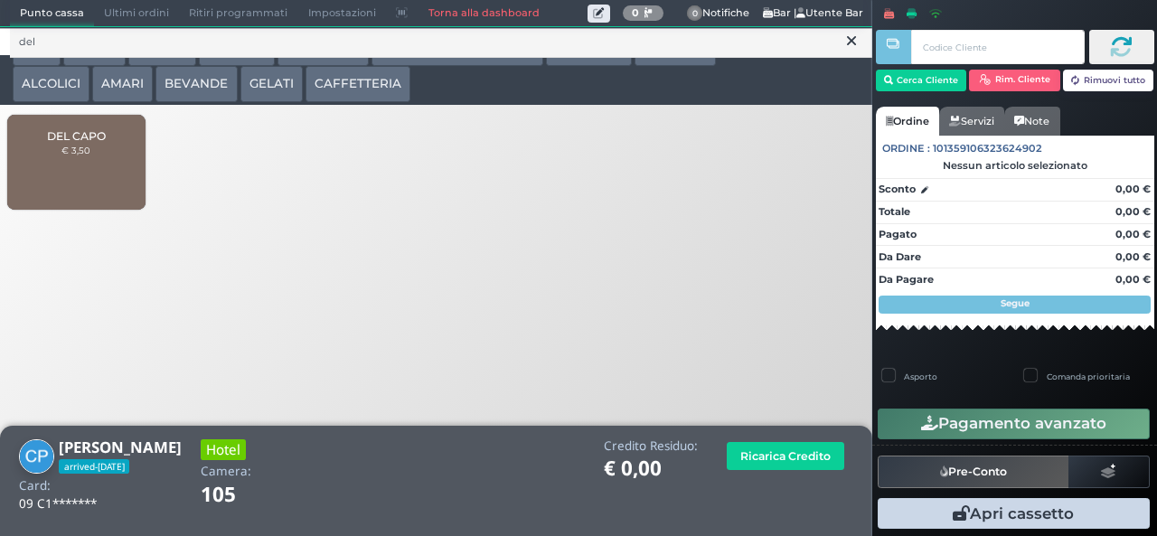
click at [96, 174] on div "DEL CAPO € 3,50" at bounding box center [75, 162] width 137 height 95
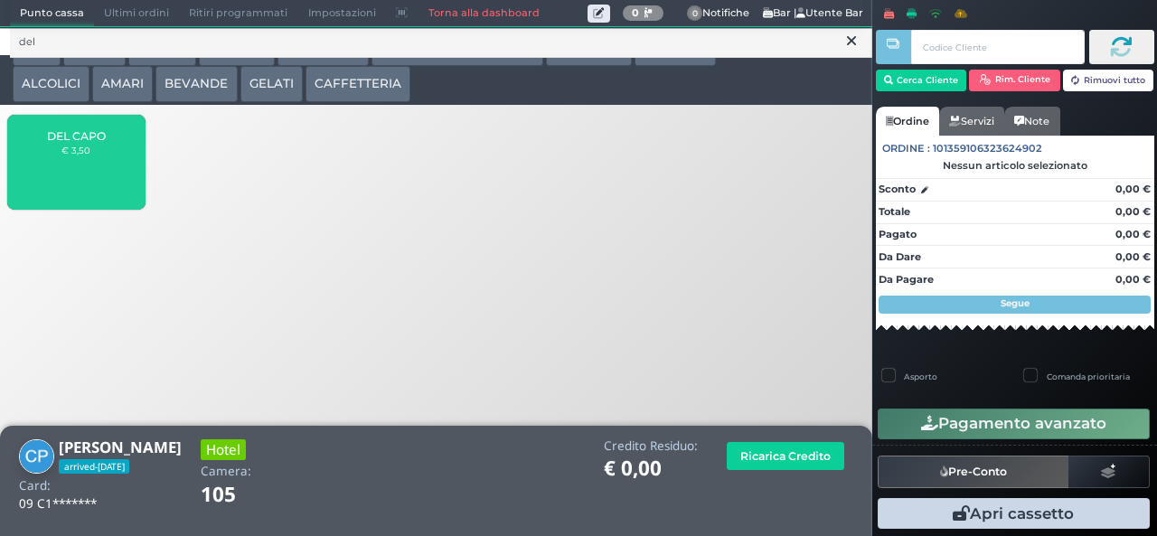
click at [94, 179] on div "DEL CAPO € 3,50" at bounding box center [75, 162] width 137 height 95
click at [92, 179] on div "DEL CAPO € 3,50" at bounding box center [75, 162] width 137 height 95
click at [90, 178] on div "DEL CAPO € 3,50" at bounding box center [75, 162] width 137 height 95
click at [86, 181] on div "DEL CAPO € 3,50" at bounding box center [75, 162] width 137 height 95
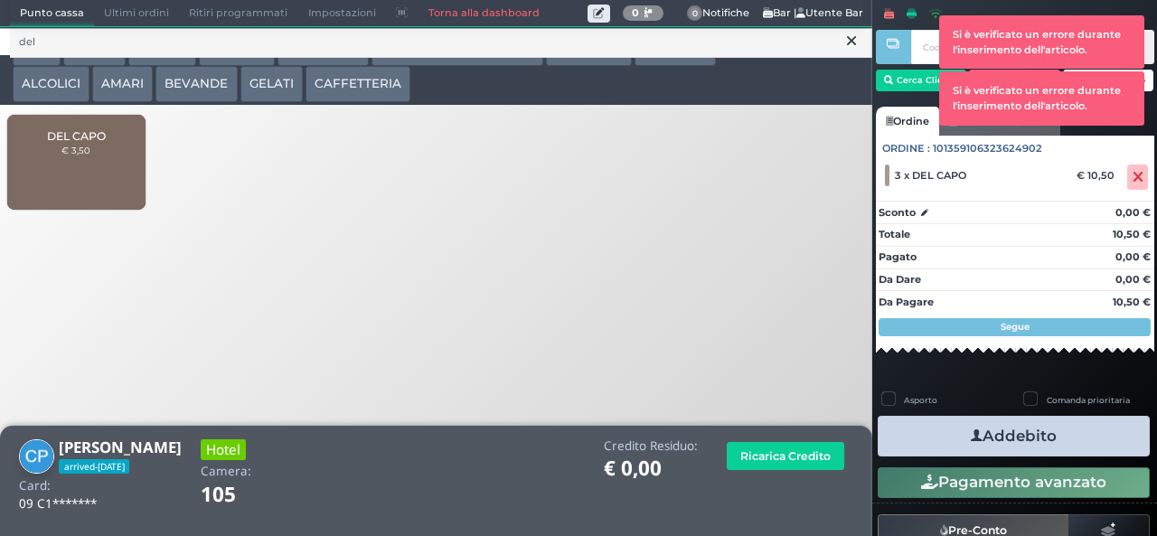
click at [146, 187] on div "DEL CAPO € 3,50" at bounding box center [77, 164] width 144 height 99
click at [135, 184] on div "DEL CAPO € 3,50" at bounding box center [75, 162] width 137 height 95
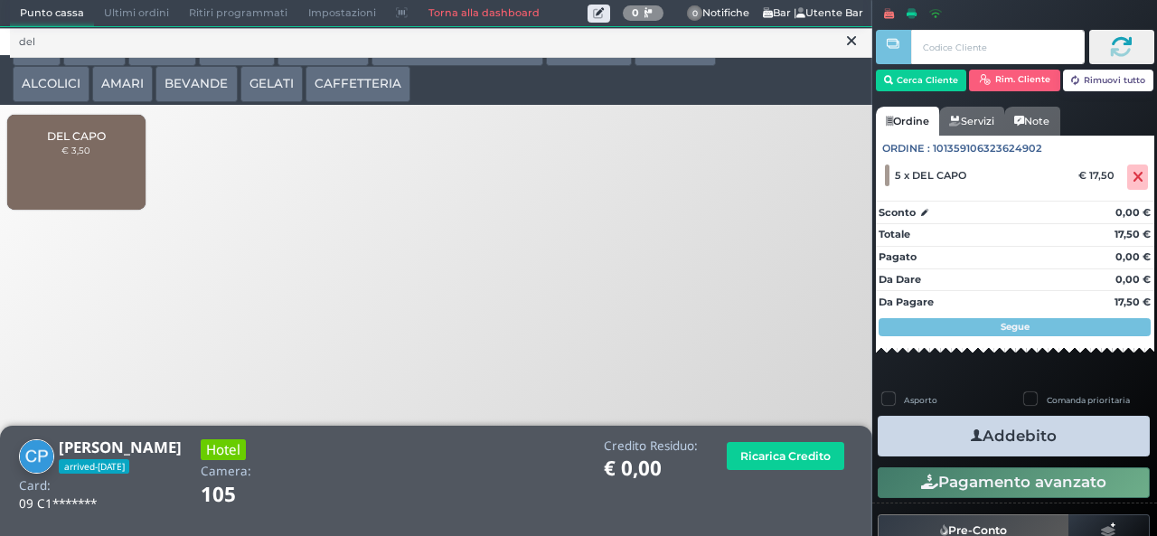
click at [1083, 451] on button "Addebito" at bounding box center [1014, 436] width 272 height 41
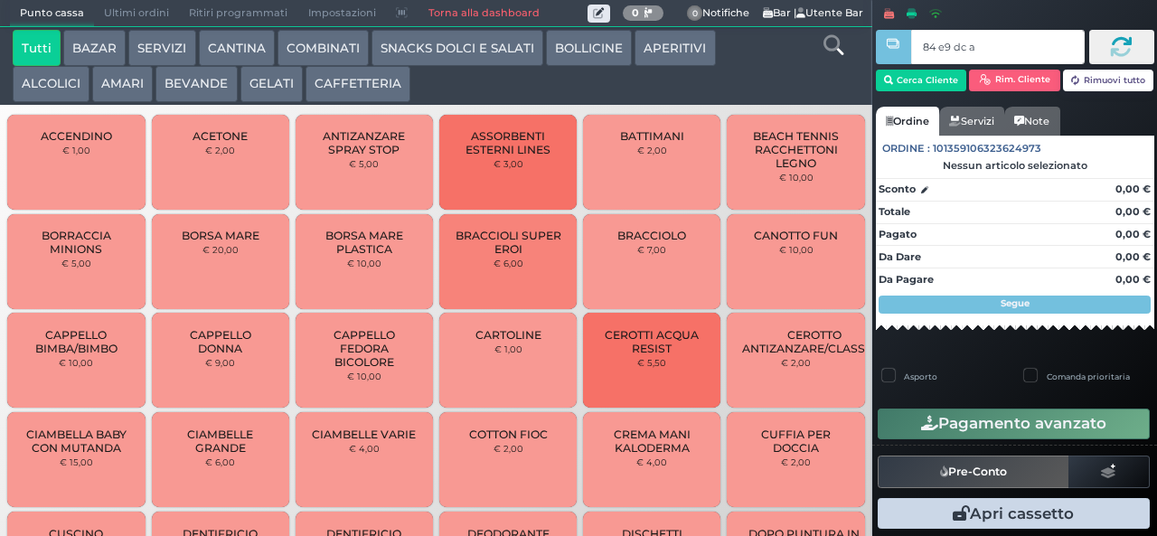
type input "84 e9 dc af"
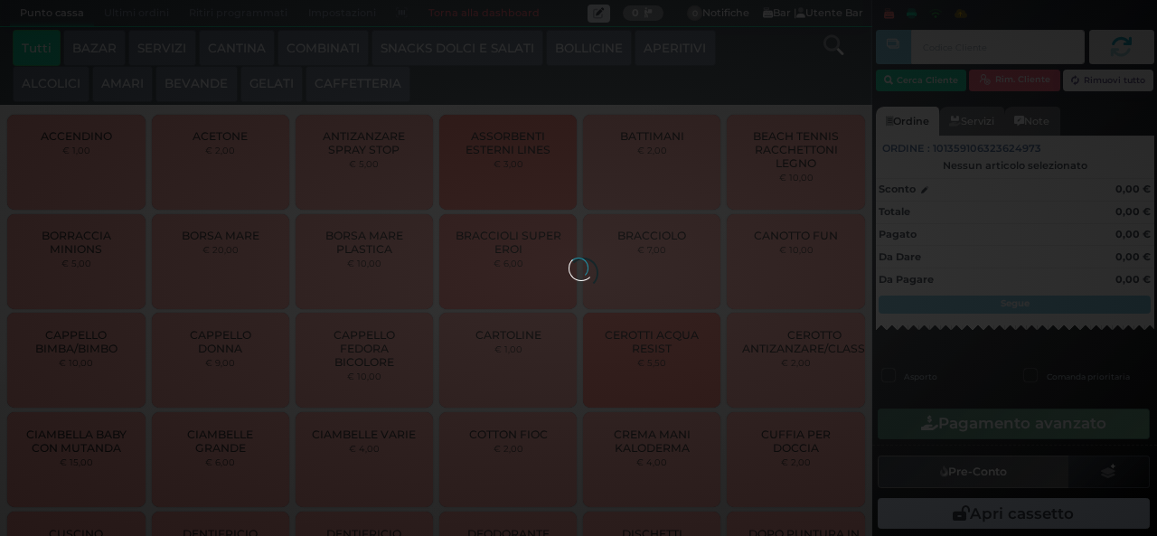
click at [568, 258] on div at bounding box center [578, 268] width 20 height 20
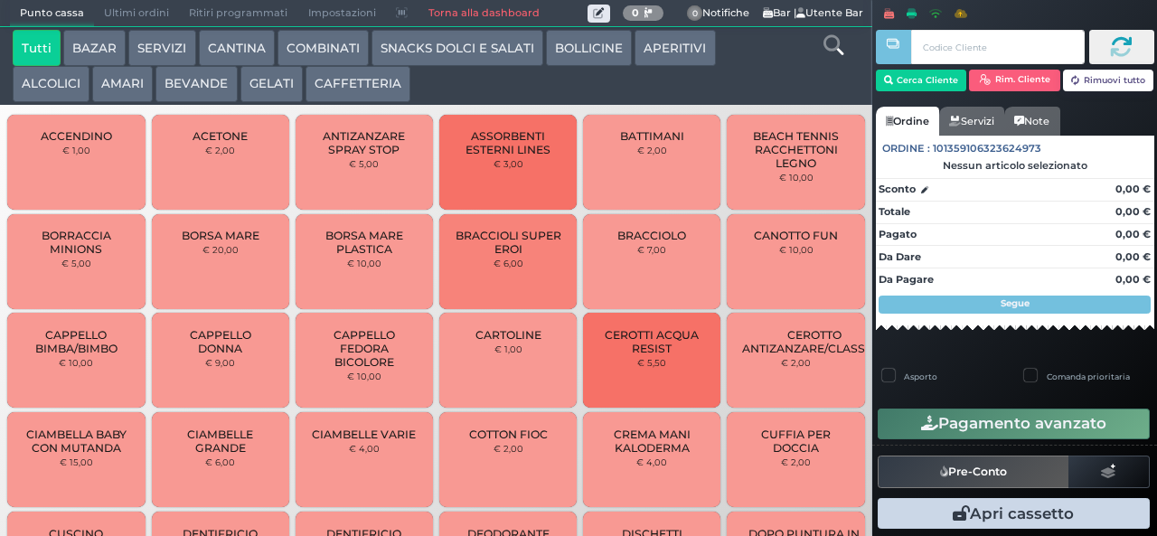
click at [262, 95] on button "GELATI" at bounding box center [271, 84] width 62 height 36
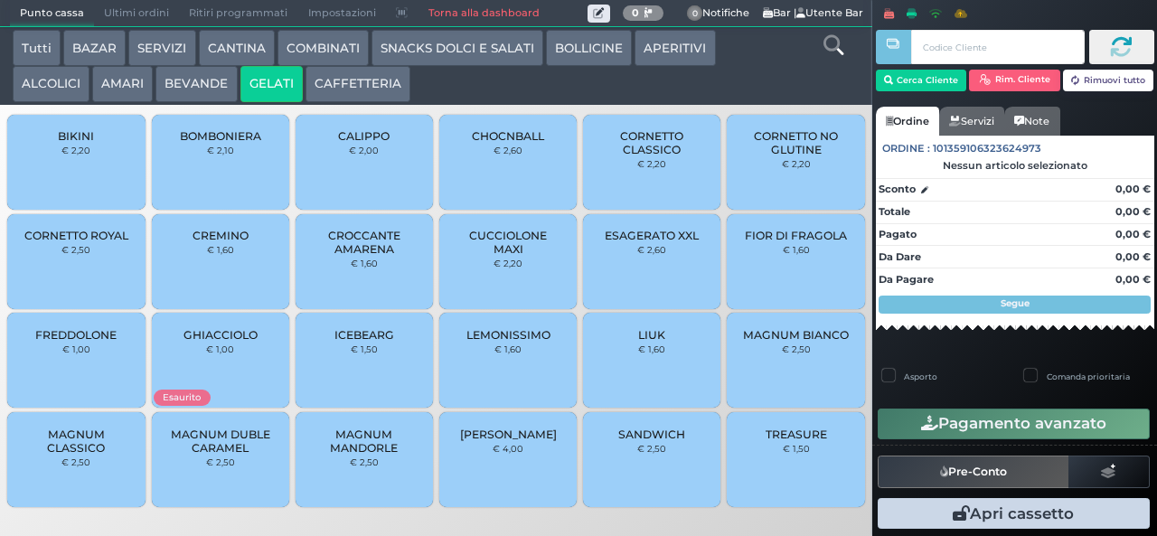
click at [779, 371] on div "MAGNUM BIANCO € 2,50" at bounding box center [795, 360] width 137 height 95
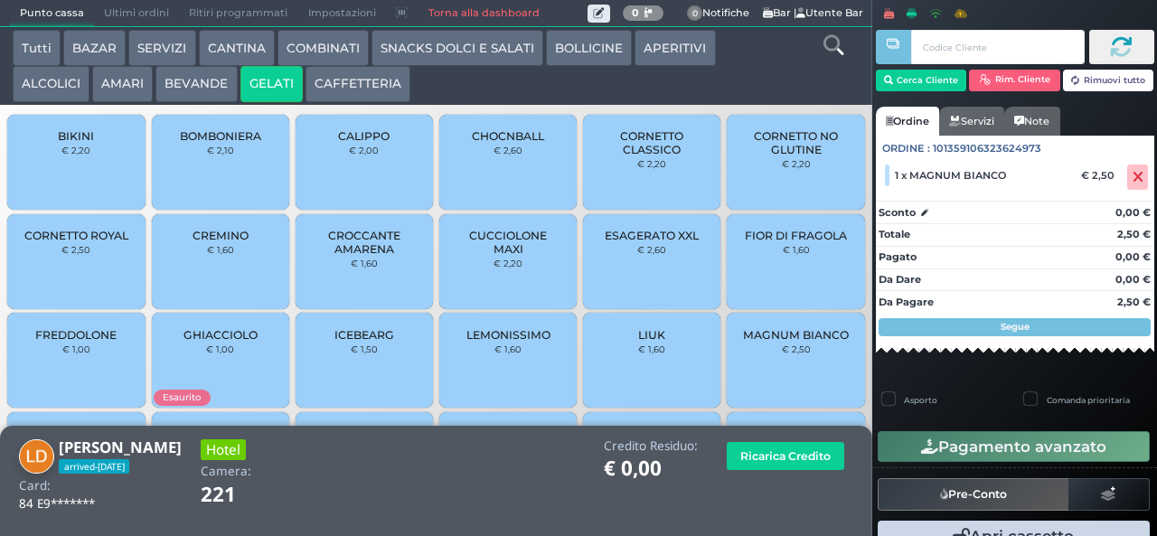
click at [922, 440] on icon "button" at bounding box center [929, 446] width 17 height 15
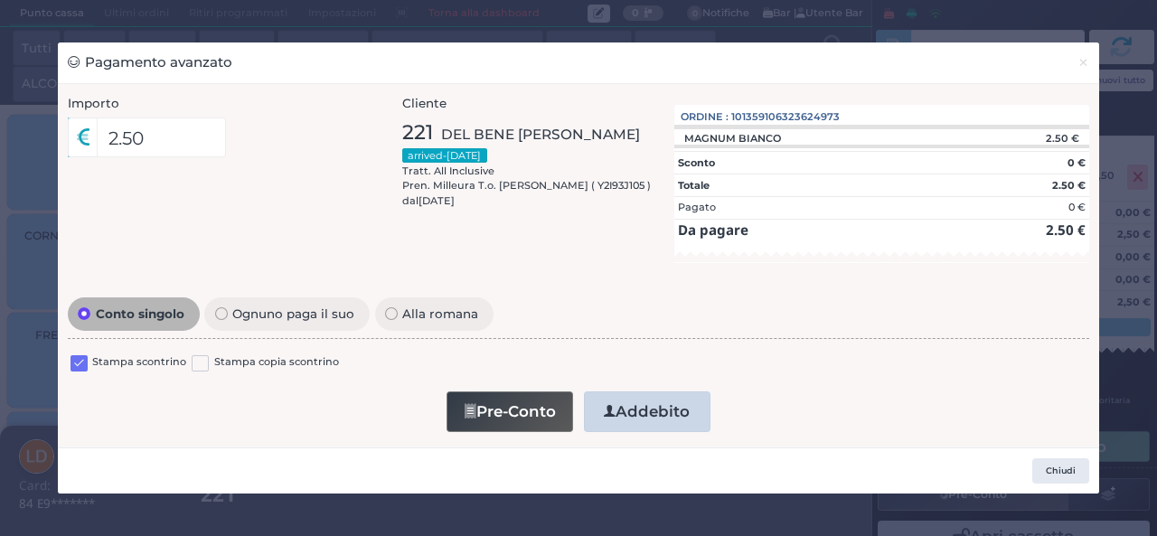
click at [1095, 437] on div "Conto singolo Ognuno paga il suo Alla romana Stampa scontrino Stampa copia scon…" at bounding box center [579, 365] width 1040 height 145
click at [1098, 439] on div "Importo 2.50 Importo Totale 2.50 Quote 1 1" at bounding box center [578, 265] width 1041 height 363
click at [1116, 419] on div "Pagamento avanzato × Importo 2.50 Importo Totale 2.50 Quote 1 1" at bounding box center [578, 268] width 1157 height 536
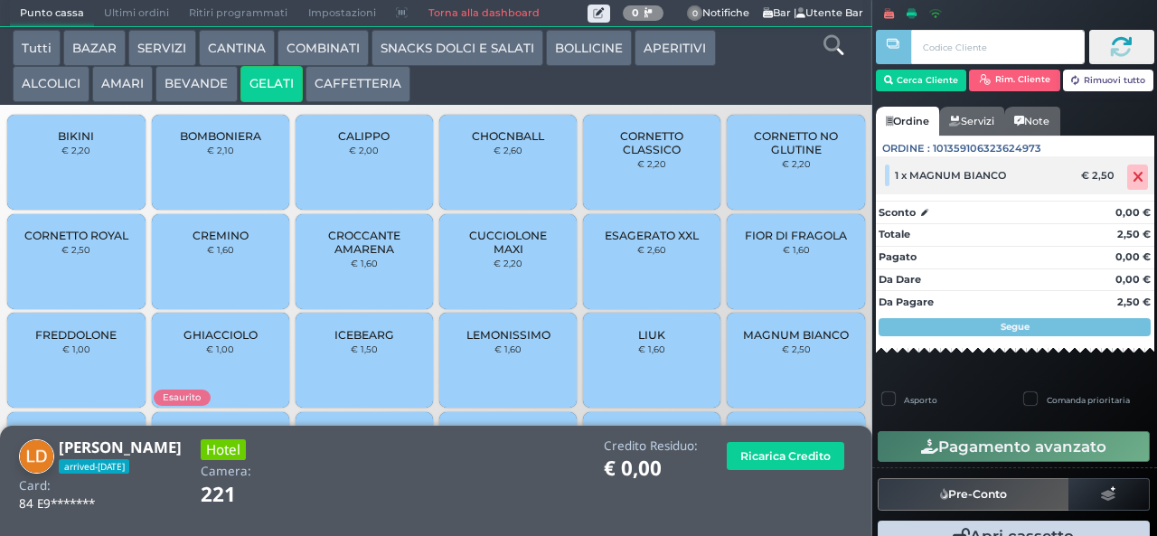
click at [1127, 184] on span at bounding box center [1137, 176] width 21 height 25
click at [1132, 177] on icon at bounding box center [1137, 177] width 11 height 1
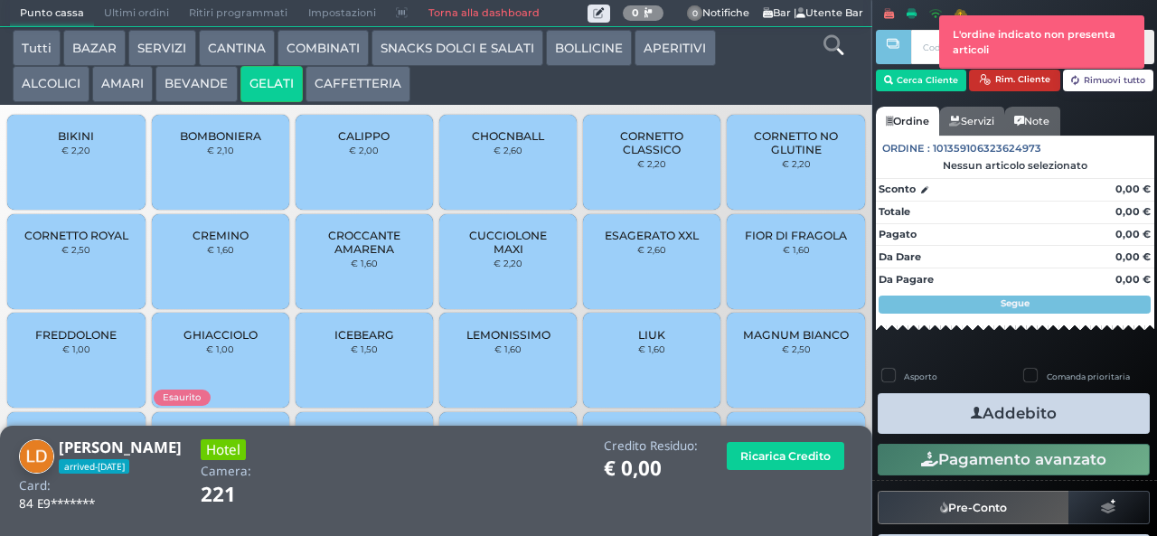
click at [1009, 85] on button "Rim. Cliente" at bounding box center [1014, 81] width 91 height 22
click at [999, 83] on button "Rim. Cliente" at bounding box center [1014, 81] width 91 height 22
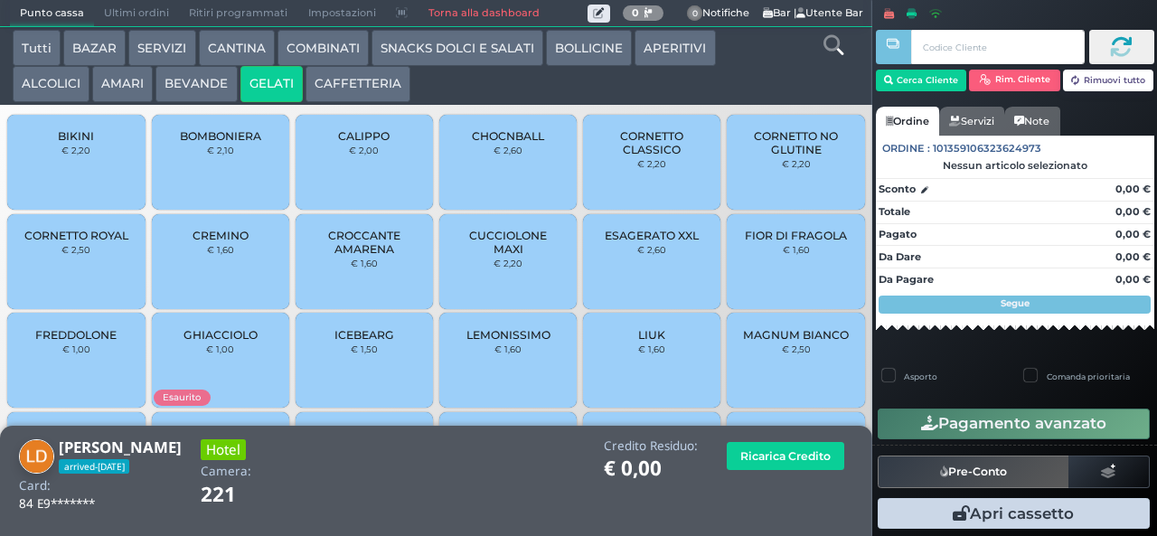
click at [210, 79] on button "BEVANDE" at bounding box center [195, 84] width 81 height 36
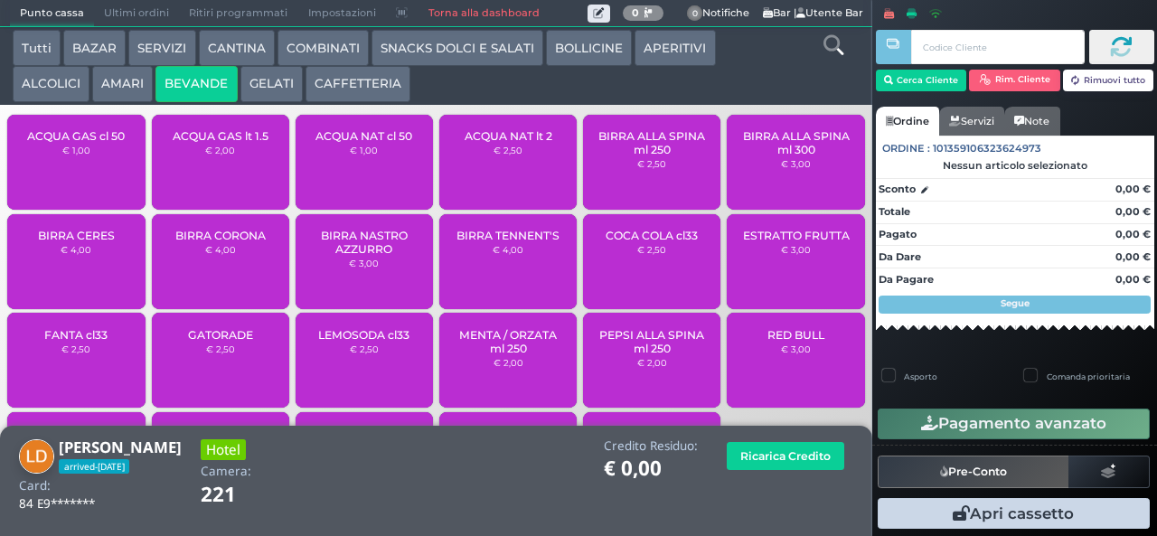
click at [262, 84] on button "GELATI" at bounding box center [271, 84] width 62 height 36
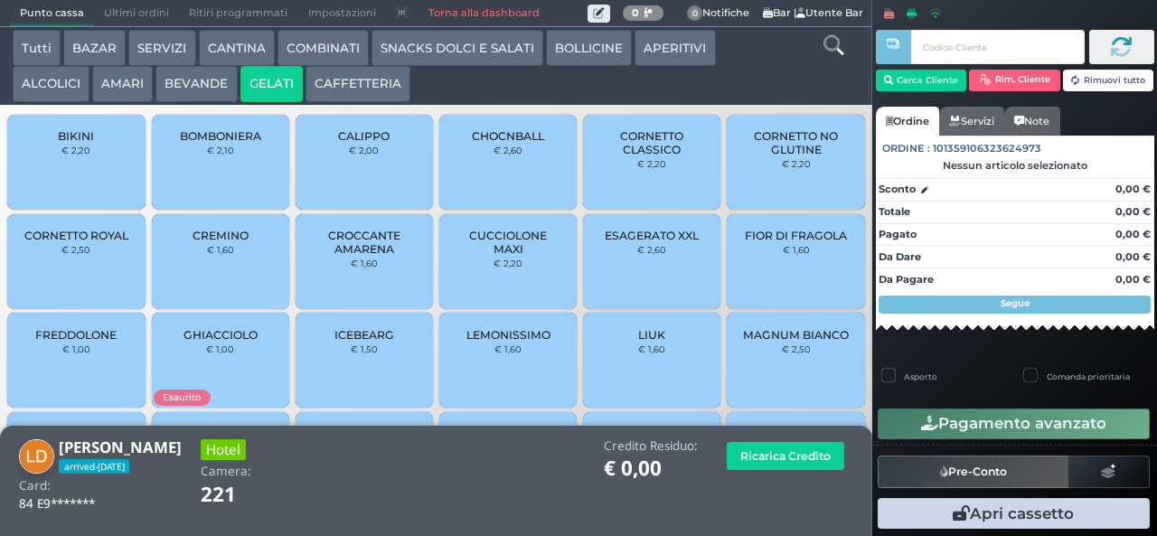
click at [770, 342] on span "MAGNUM BIANCO" at bounding box center [796, 335] width 106 height 14
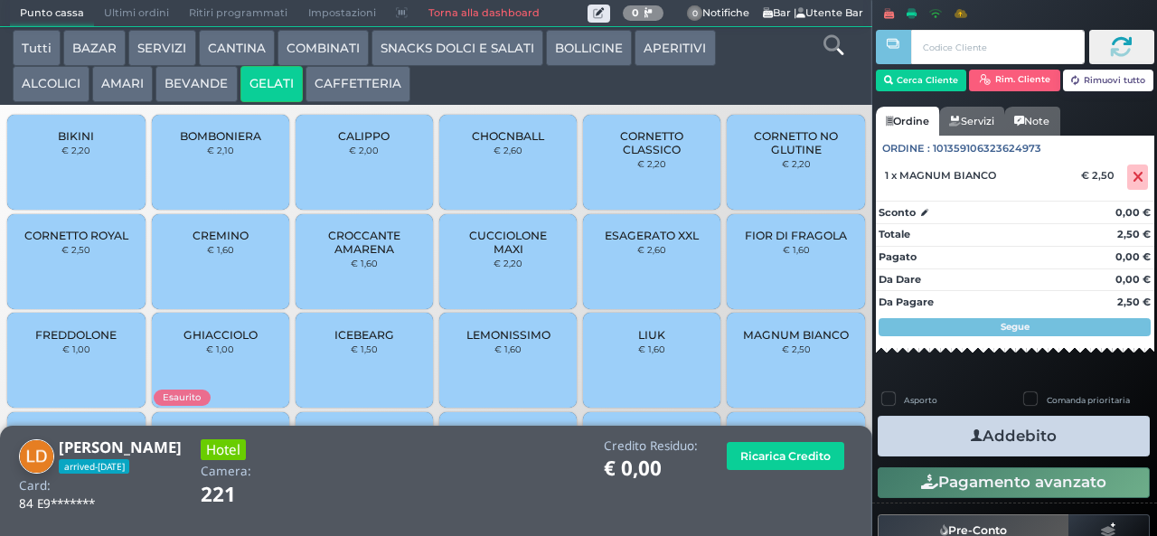
click at [971, 435] on icon "button" at bounding box center [977, 436] width 12 height 19
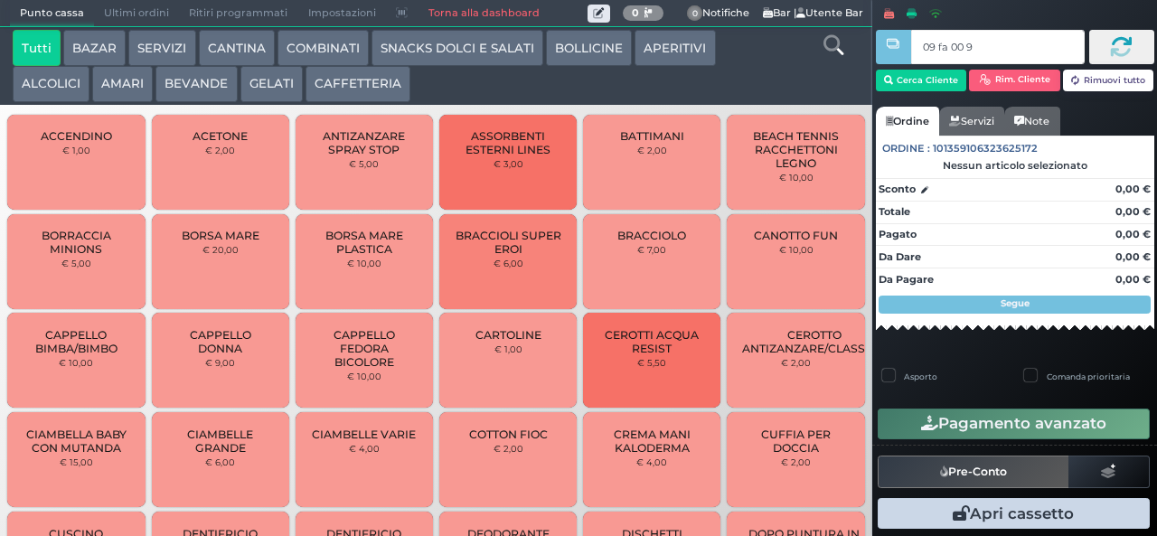
type input "09 fa 00 95"
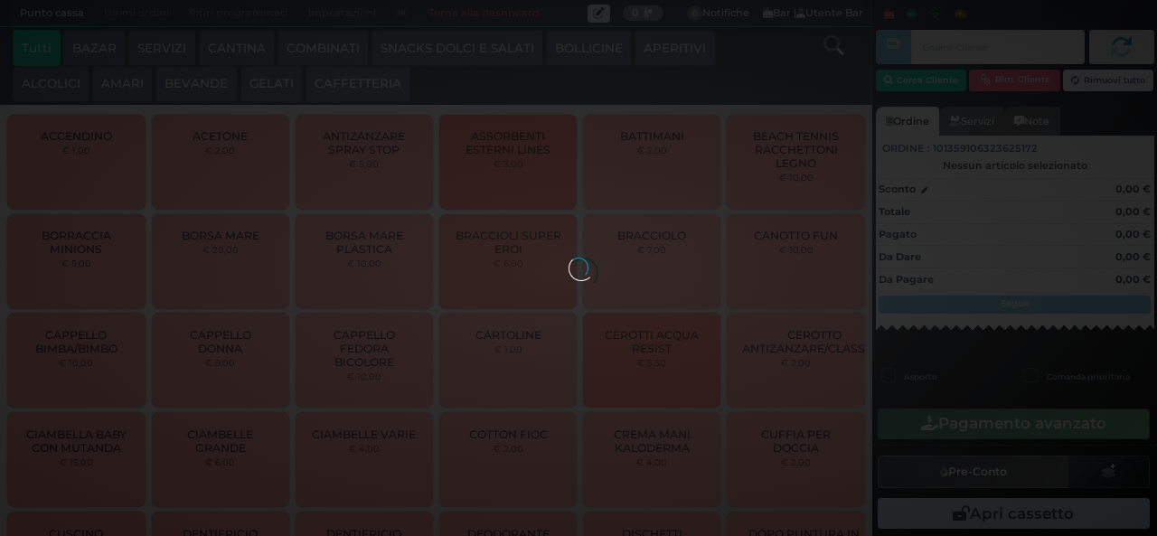
click at [568, 258] on div at bounding box center [578, 268] width 20 height 20
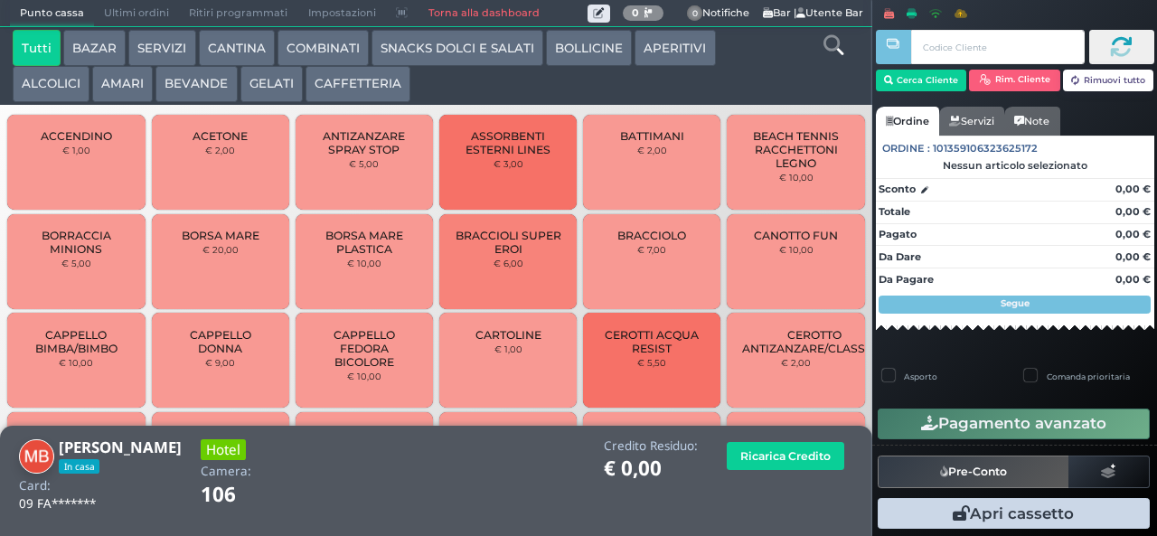
click at [268, 87] on button "GELATI" at bounding box center [271, 84] width 62 height 36
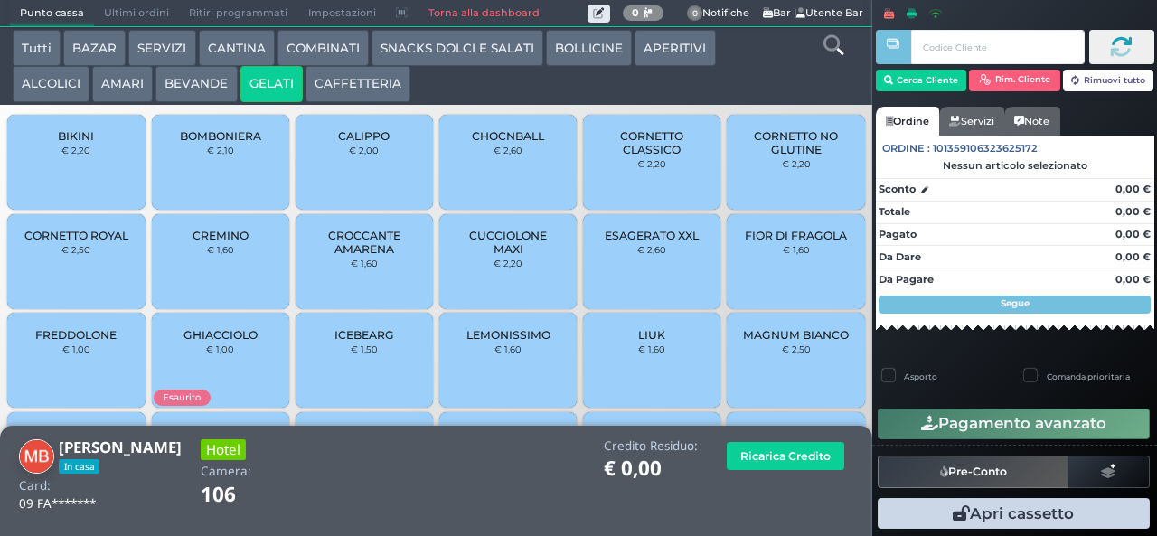
click at [69, 342] on span "FREDDOLONE" at bounding box center [75, 335] width 81 height 14
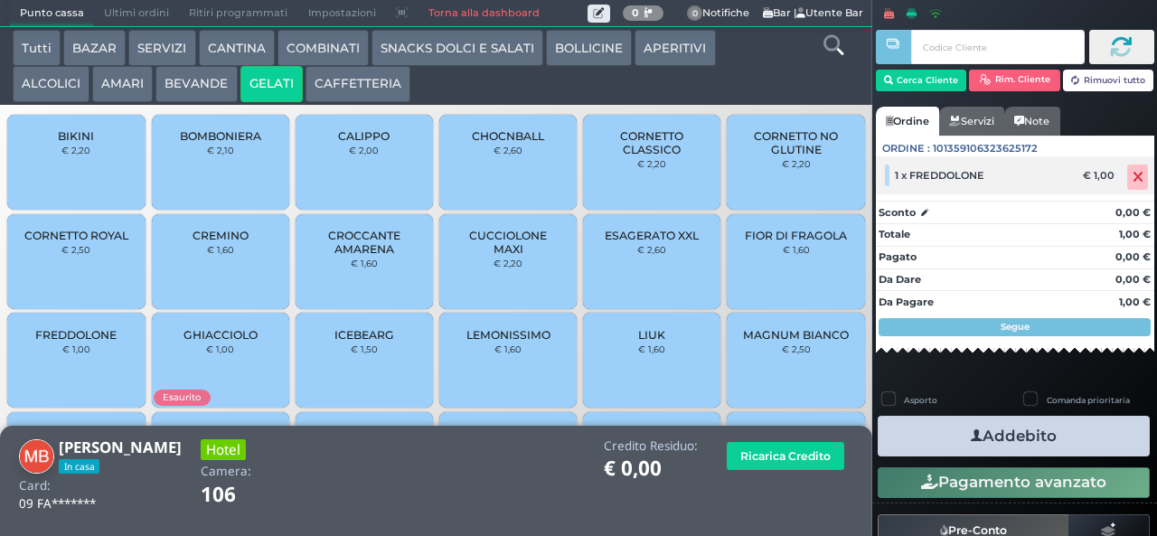
click at [1132, 177] on icon at bounding box center [1137, 177] width 11 height 1
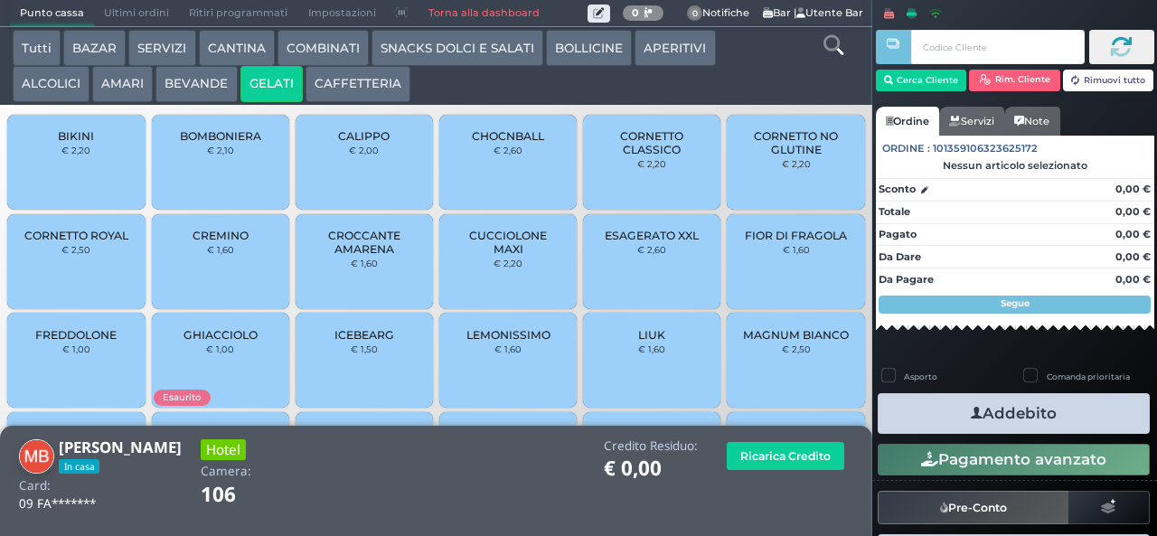
click at [509, 254] on span "CUCCIOLONE MAXI" at bounding box center [509, 242] width 108 height 27
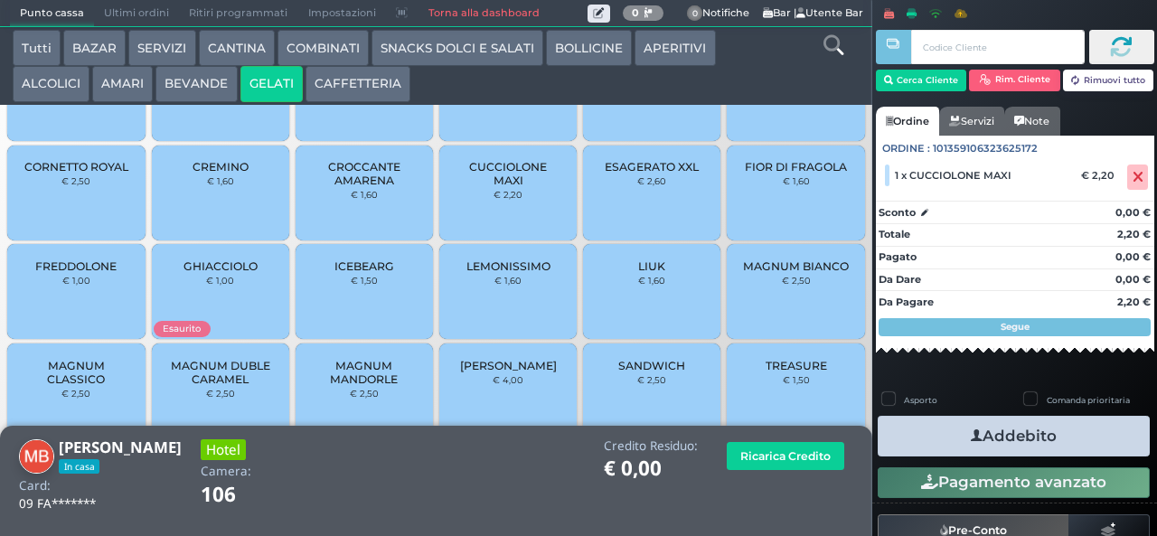
scroll to position [120, 0]
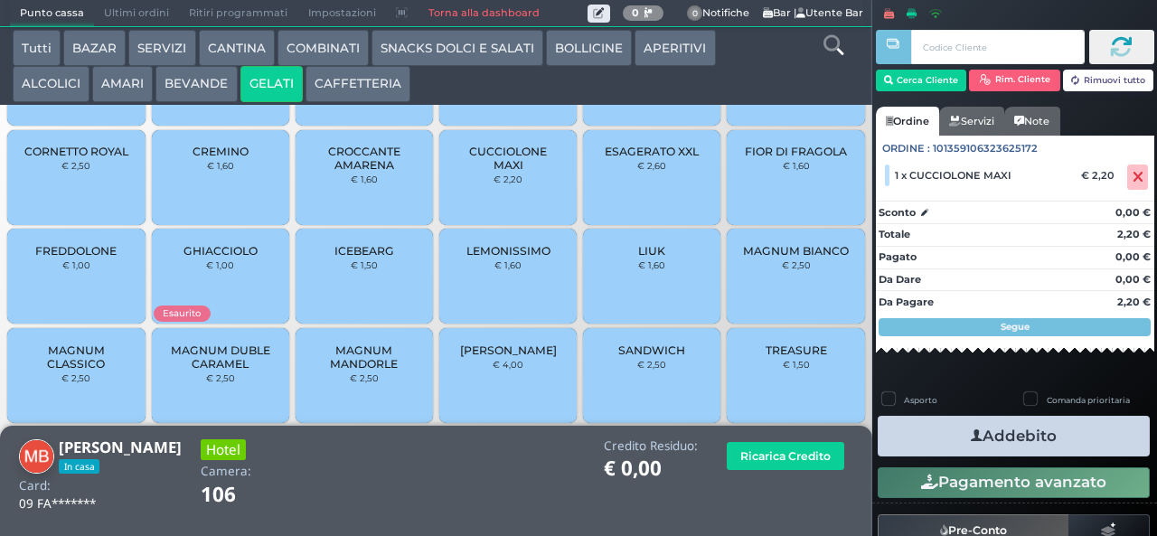
click at [61, 371] on span "MAGNUM CLASSICO" at bounding box center [77, 356] width 108 height 27
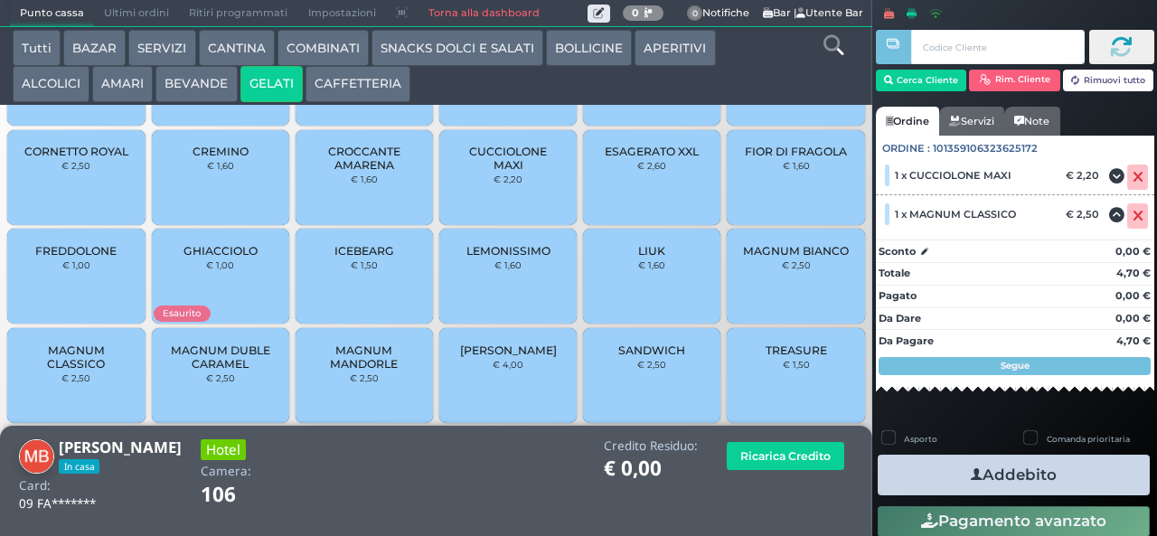
click at [1058, 477] on button "Addebito" at bounding box center [1014, 475] width 272 height 41
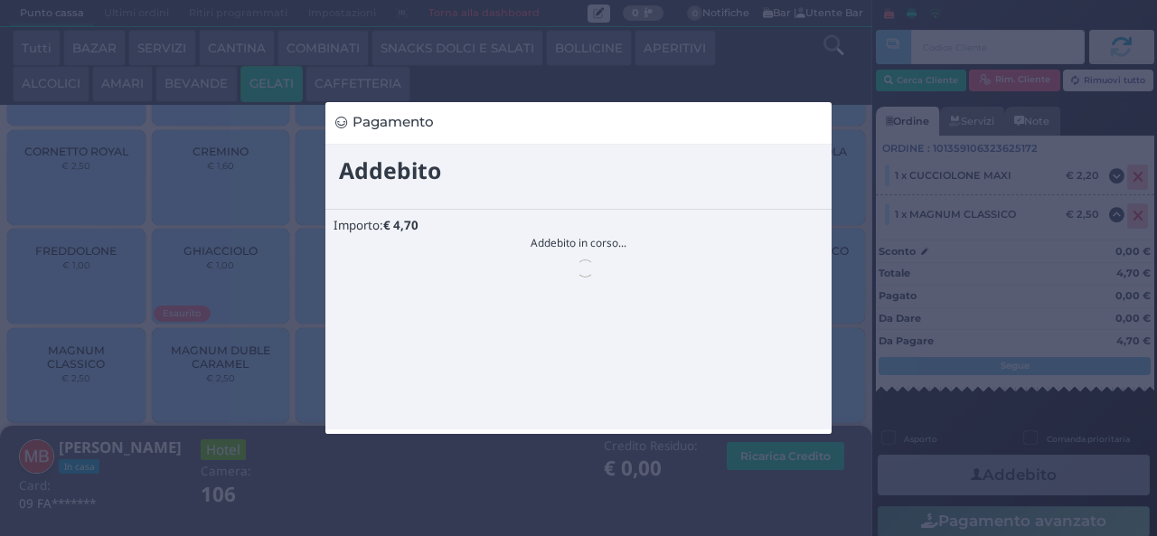
scroll to position [0, 0]
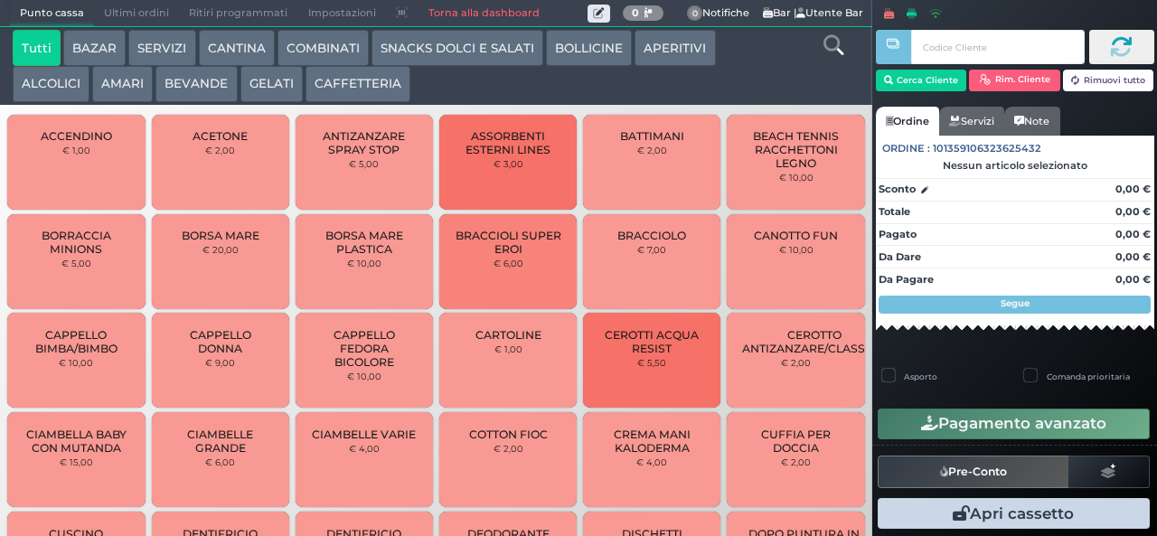
click at [201, 69] on button "BEVANDE" at bounding box center [195, 84] width 81 height 36
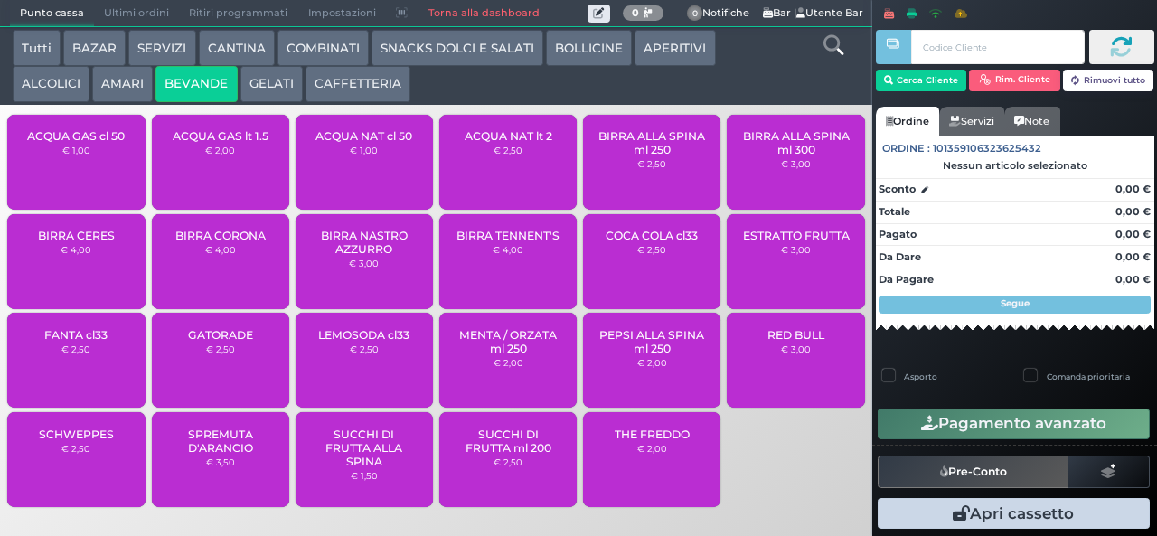
click at [208, 80] on button "BEVANDE" at bounding box center [195, 84] width 81 height 36
click at [371, 138] on span "ACQUA NAT cl 50" at bounding box center [363, 136] width 97 height 14
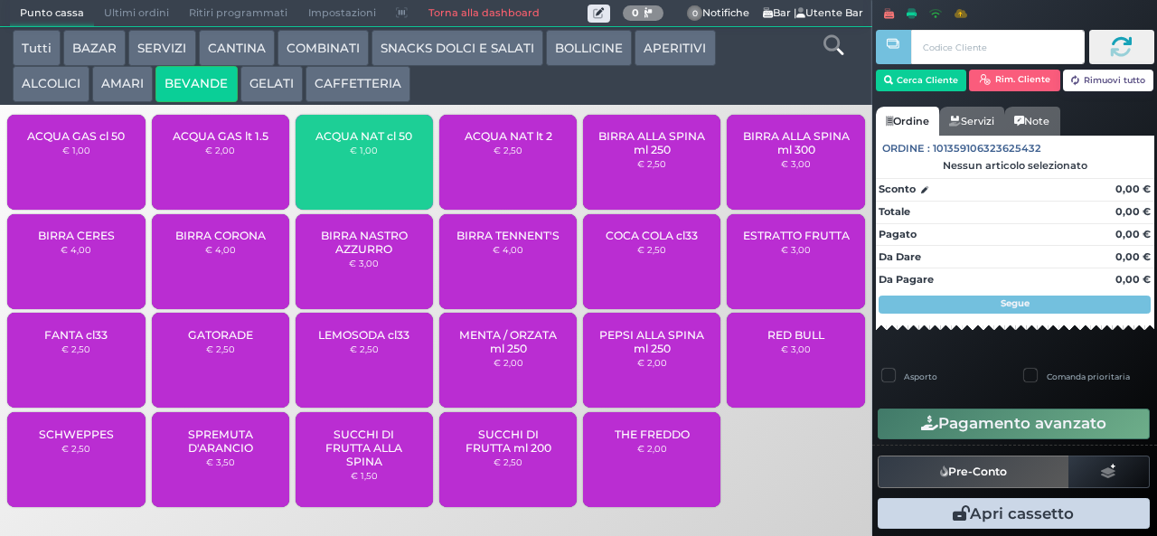
click at [397, 143] on span "ACQUA NAT cl 50" at bounding box center [363, 136] width 97 height 14
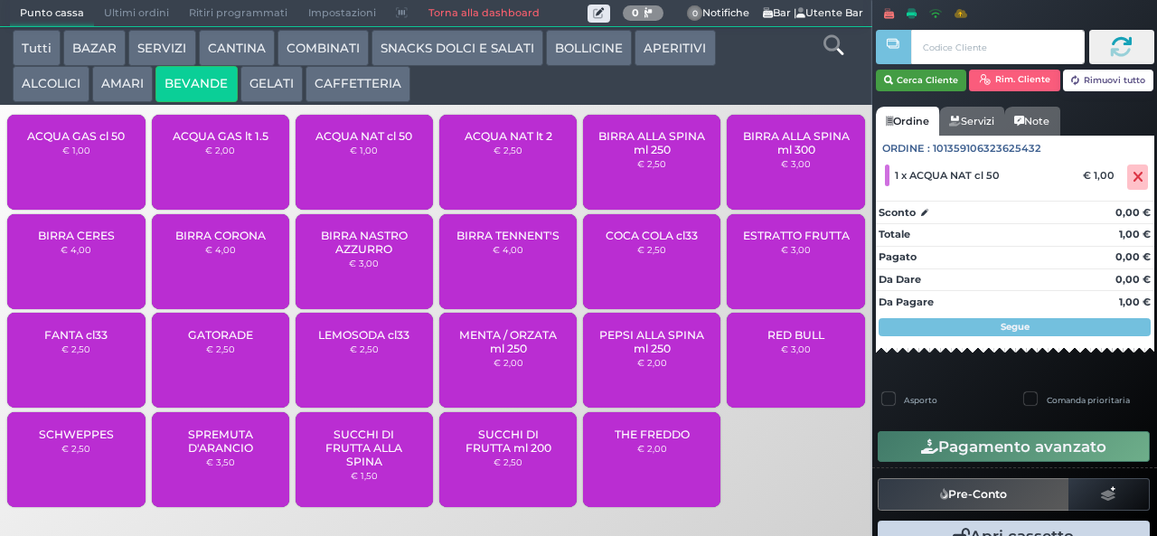
click at [920, 82] on button "Cerca Cliente" at bounding box center [921, 81] width 91 height 22
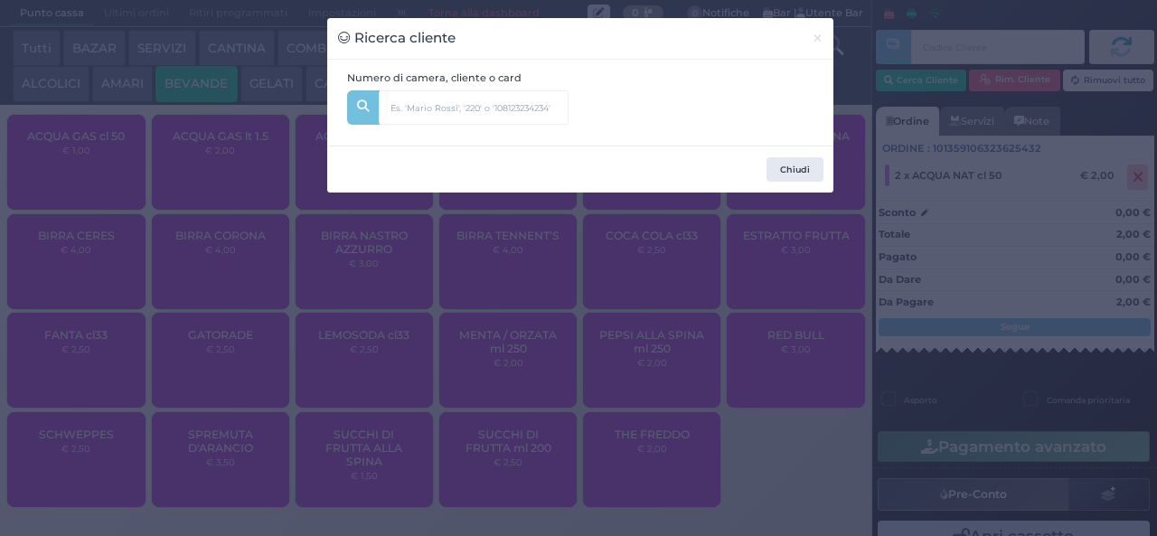
click at [874, 163] on div "Ricerca cliente × Numero di camera, cliente o card Chiudi" at bounding box center [578, 268] width 1157 height 536
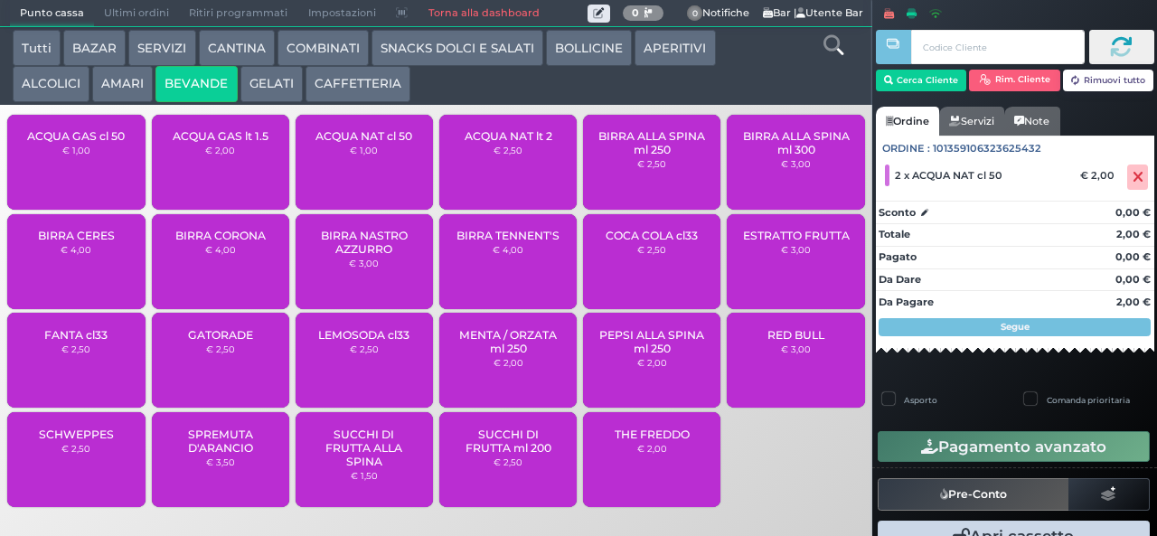
click at [401, 170] on div "ACQUA NAT cl 50 € 1,00" at bounding box center [364, 162] width 137 height 95
click at [915, 80] on button "Cerca Cliente" at bounding box center [921, 81] width 91 height 22
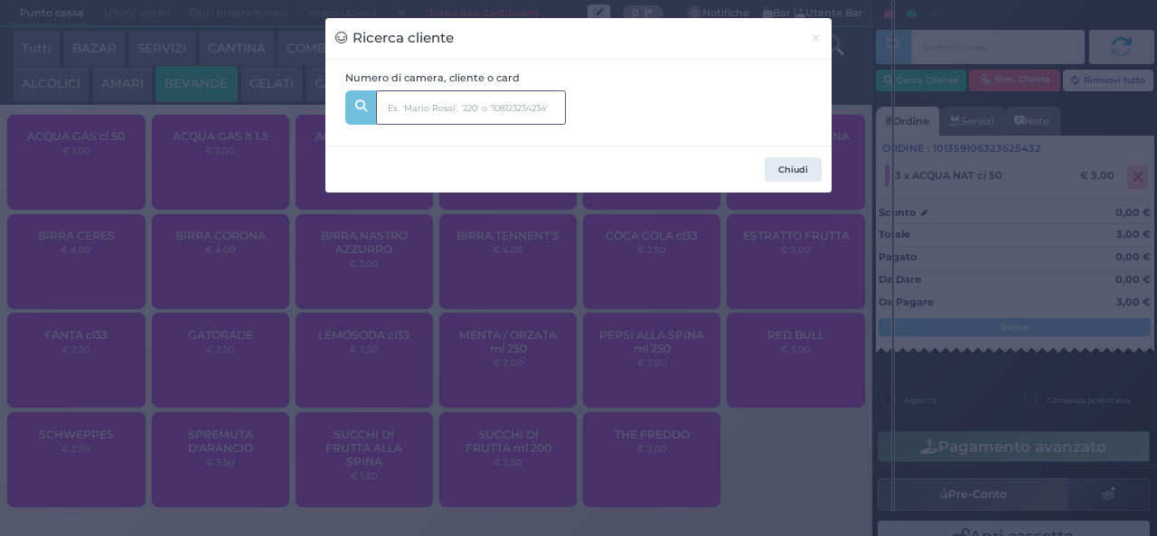
click at [457, 114] on input "text" at bounding box center [471, 107] width 190 height 34
type input "rece"
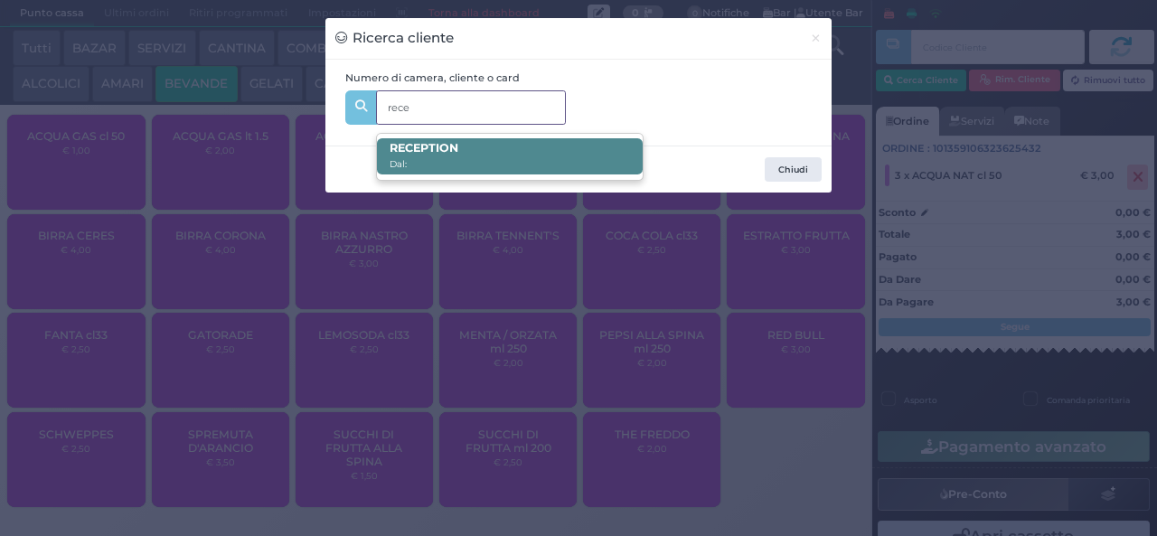
click at [497, 167] on span "RECE PTION Dal:" at bounding box center [509, 156] width 265 height 36
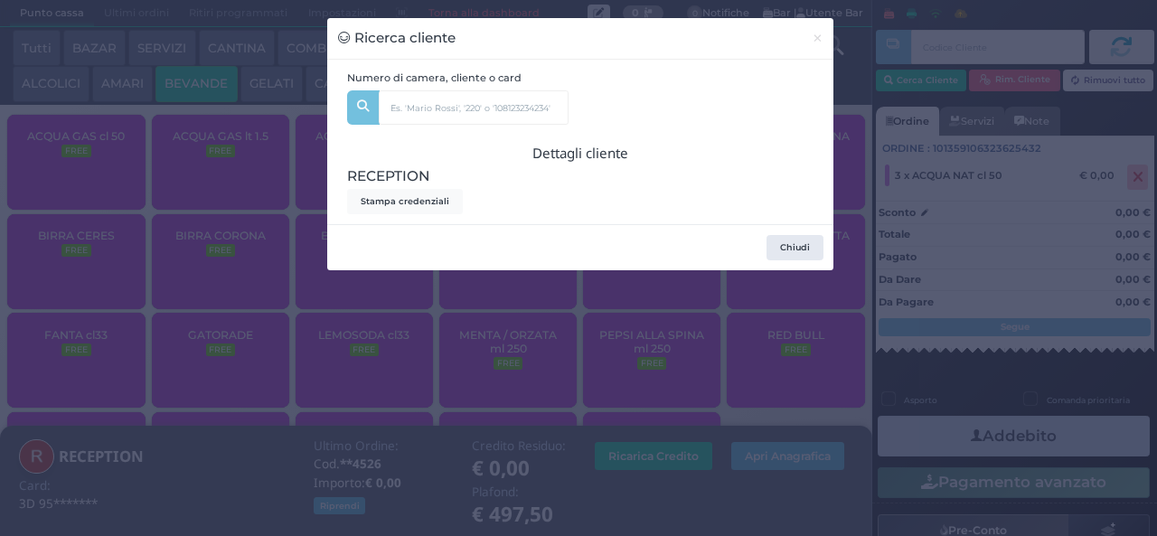
click at [494, 428] on div "Ricerca cliente × Numero di camera, cliente o card rece RECE PTION Dal: Dettagl…" at bounding box center [578, 268] width 1157 height 536
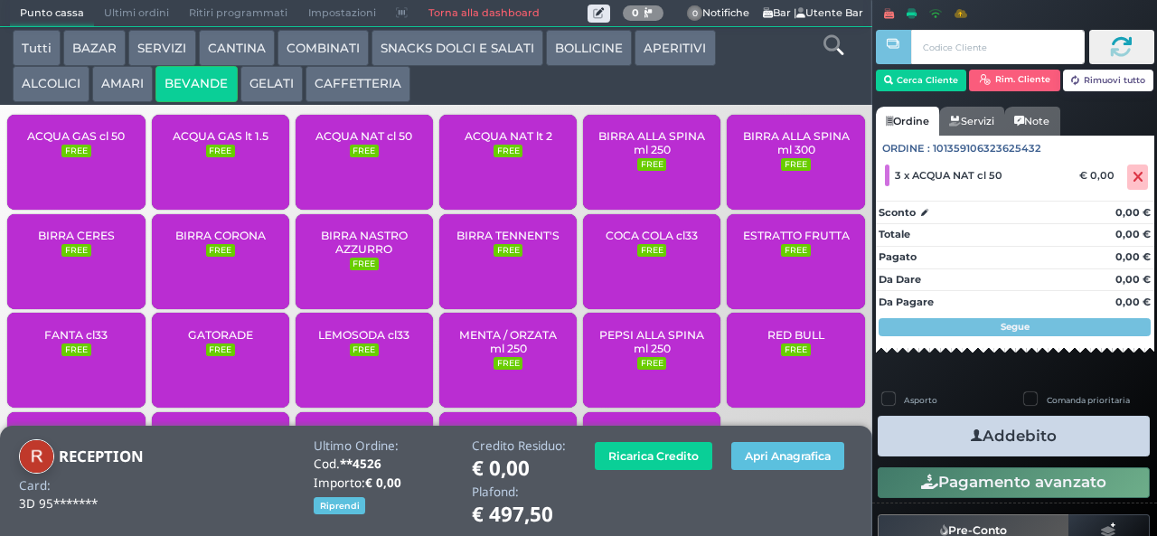
click at [971, 435] on icon "button" at bounding box center [977, 436] width 12 height 19
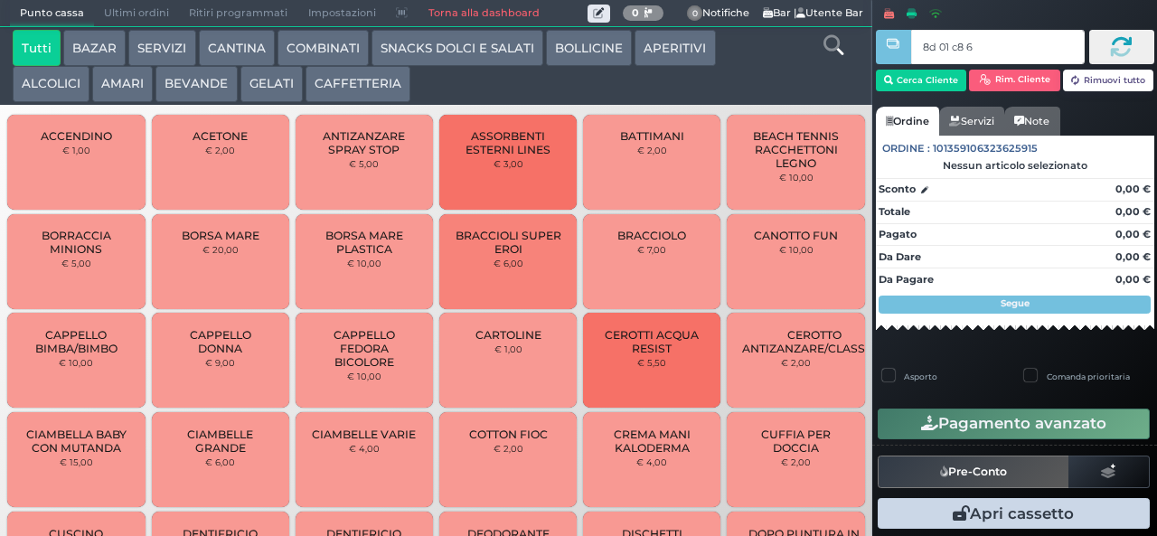
type input "8d 01 c8 65"
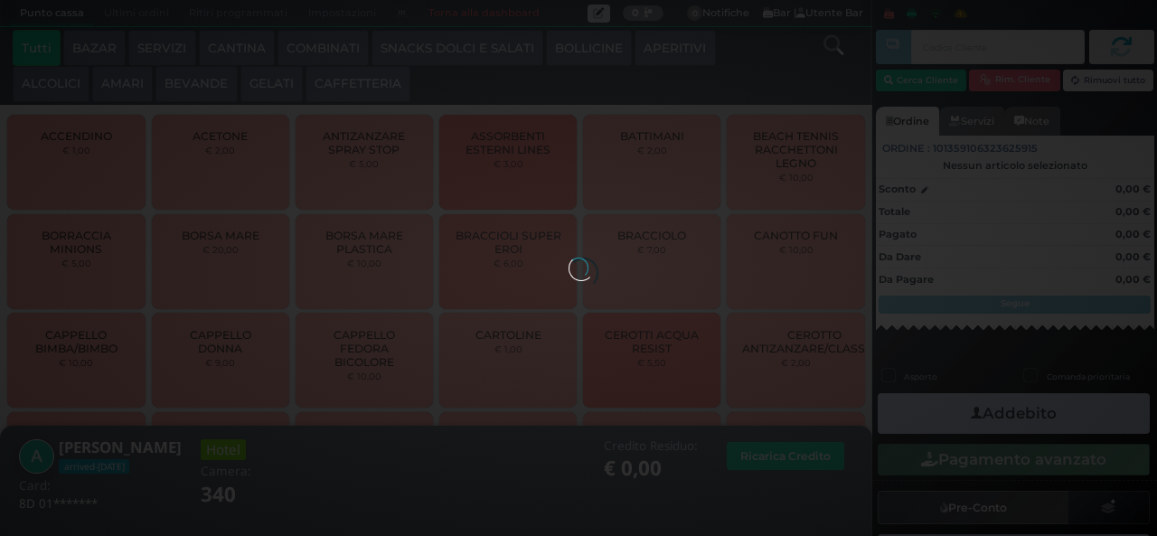
click at [568, 258] on div at bounding box center [578, 268] width 20 height 20
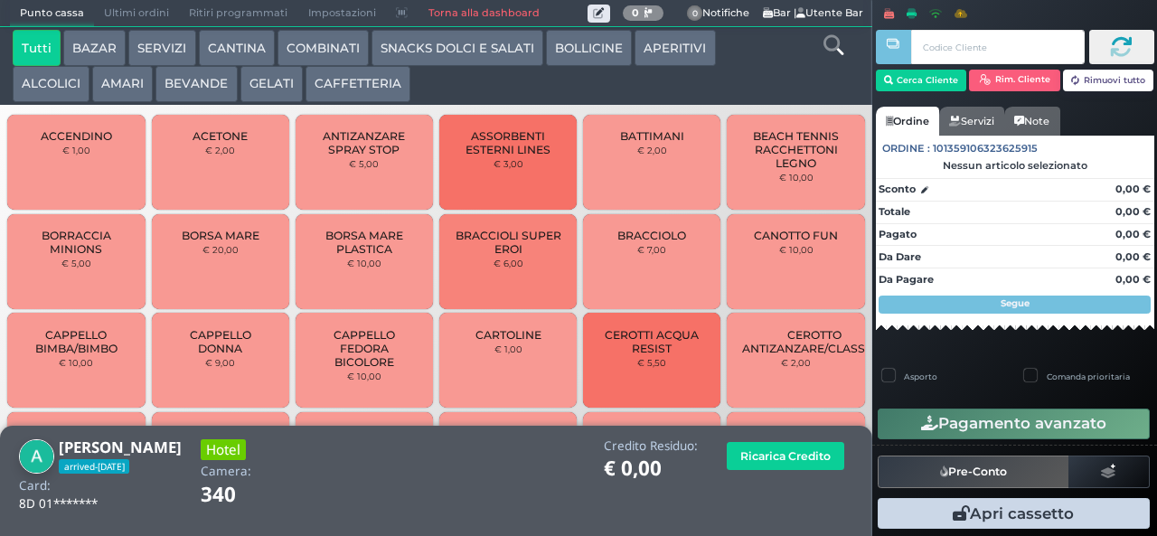
click at [378, 91] on button "CAFFETTERIA" at bounding box center [357, 84] width 105 height 36
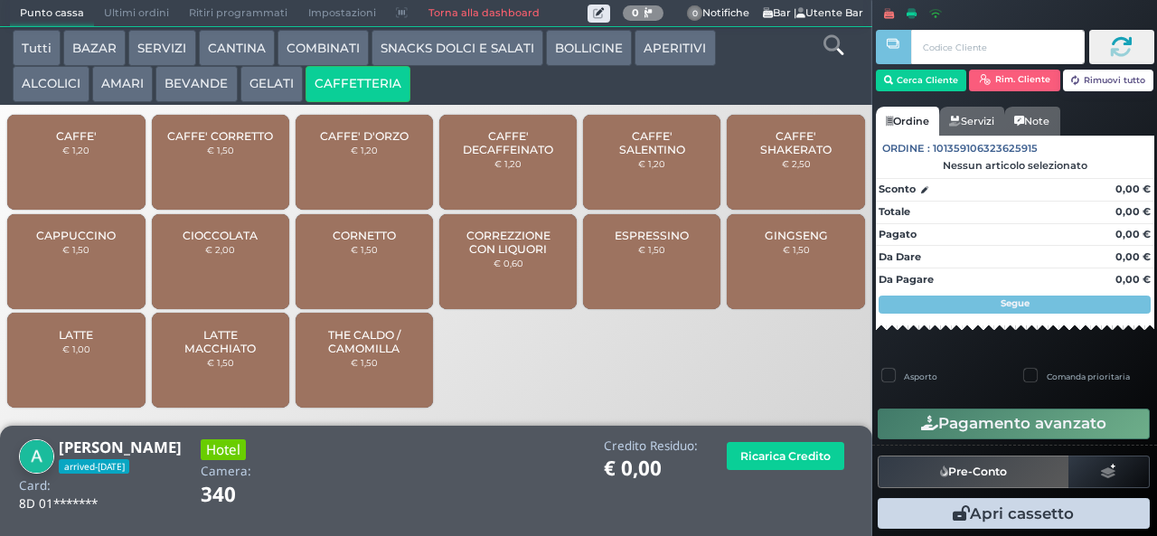
click at [789, 255] on small "€ 1,50" at bounding box center [796, 249] width 27 height 11
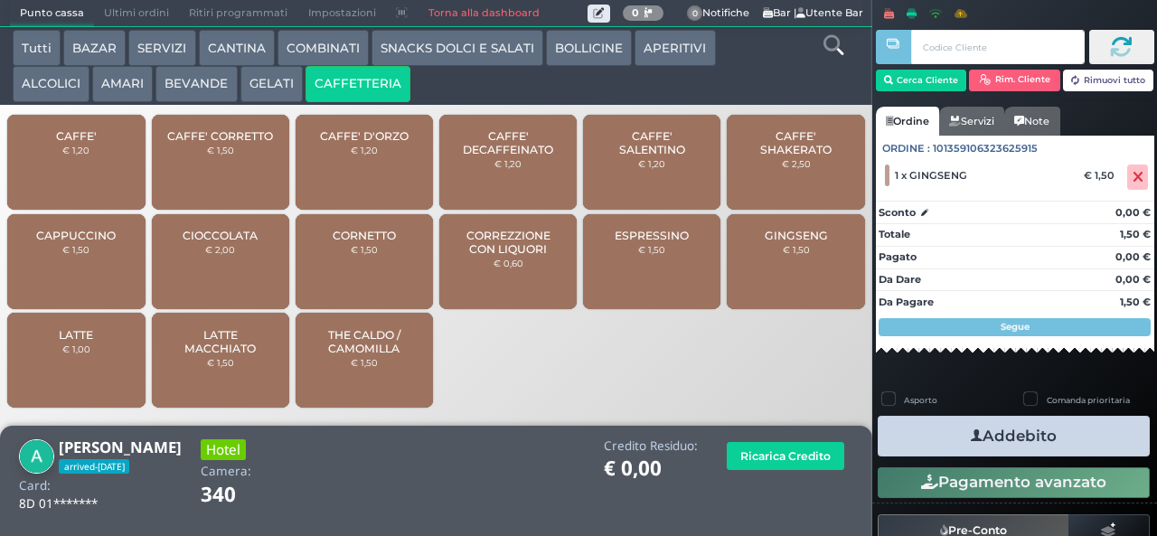
click at [992, 439] on button "Addebito" at bounding box center [1014, 436] width 272 height 41
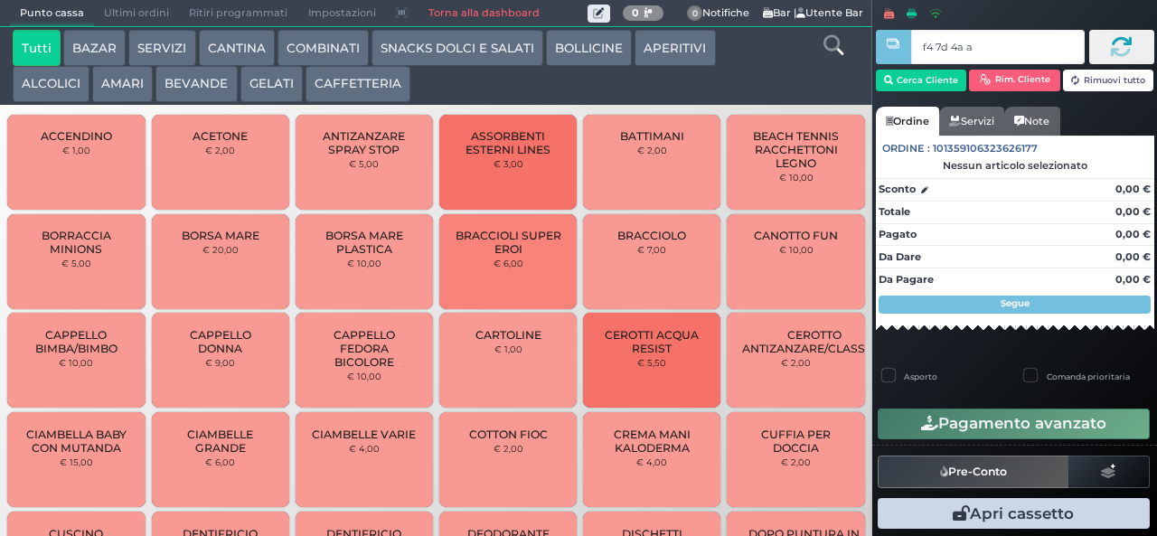
type input "f4 7d 4a af"
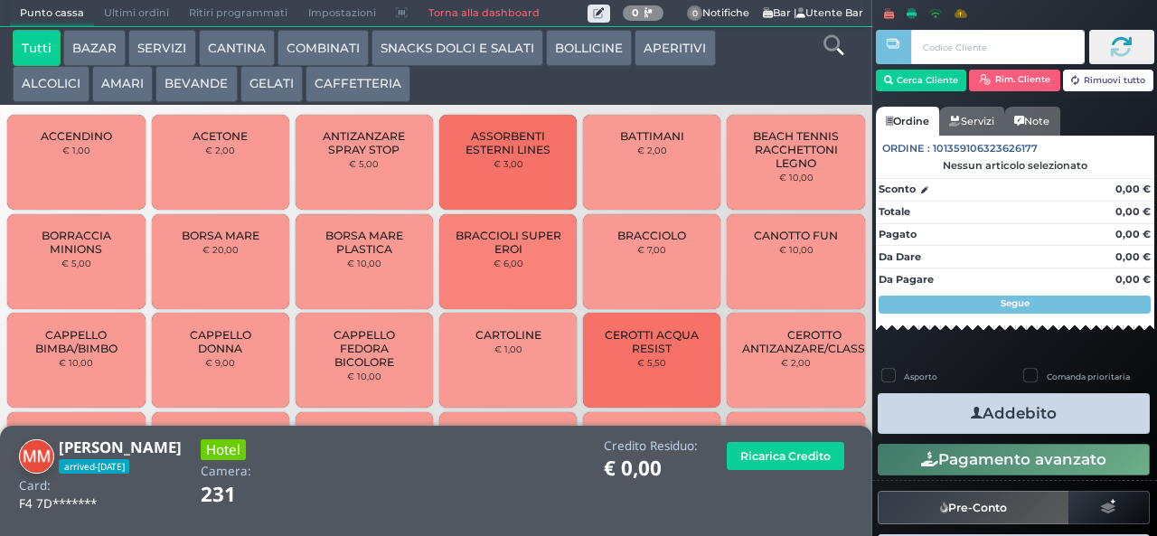
click at [836, 46] on icon at bounding box center [833, 45] width 20 height 20
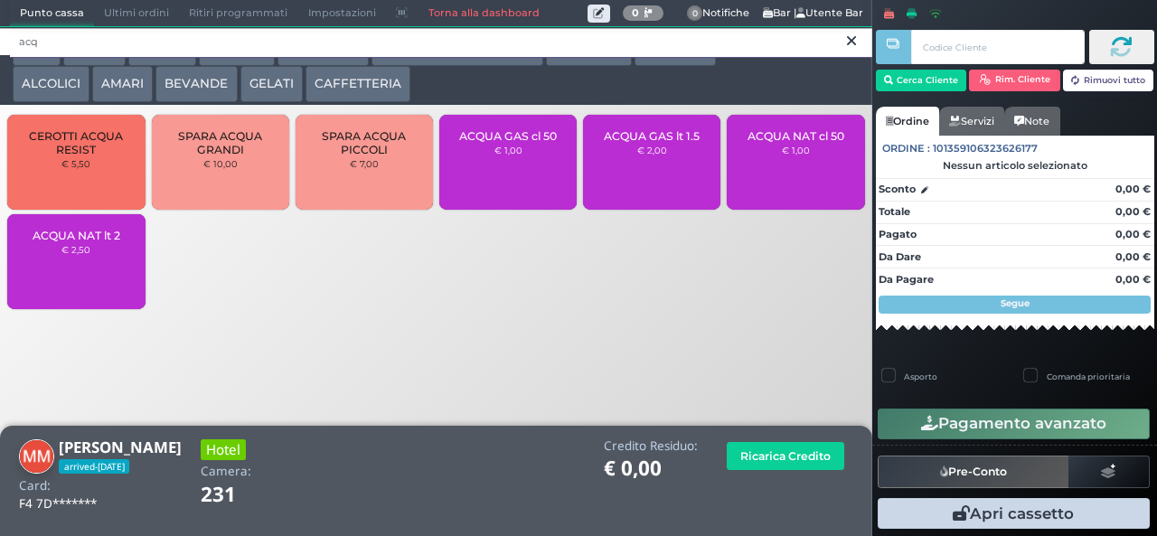
type input "acq"
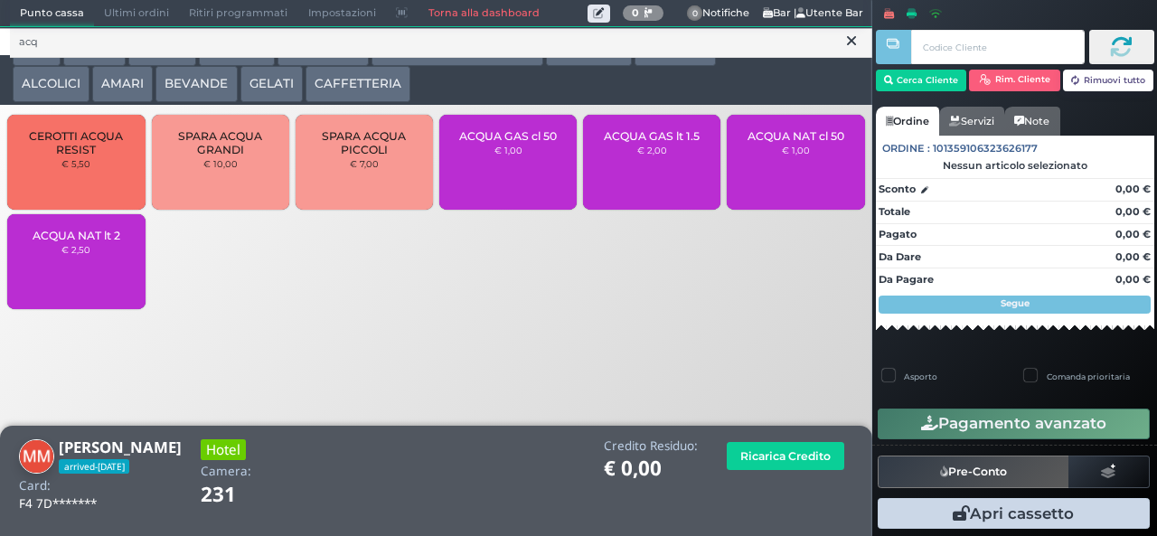
click at [493, 174] on div "ACQUA GAS cl 50 € 1,00" at bounding box center [507, 162] width 137 height 95
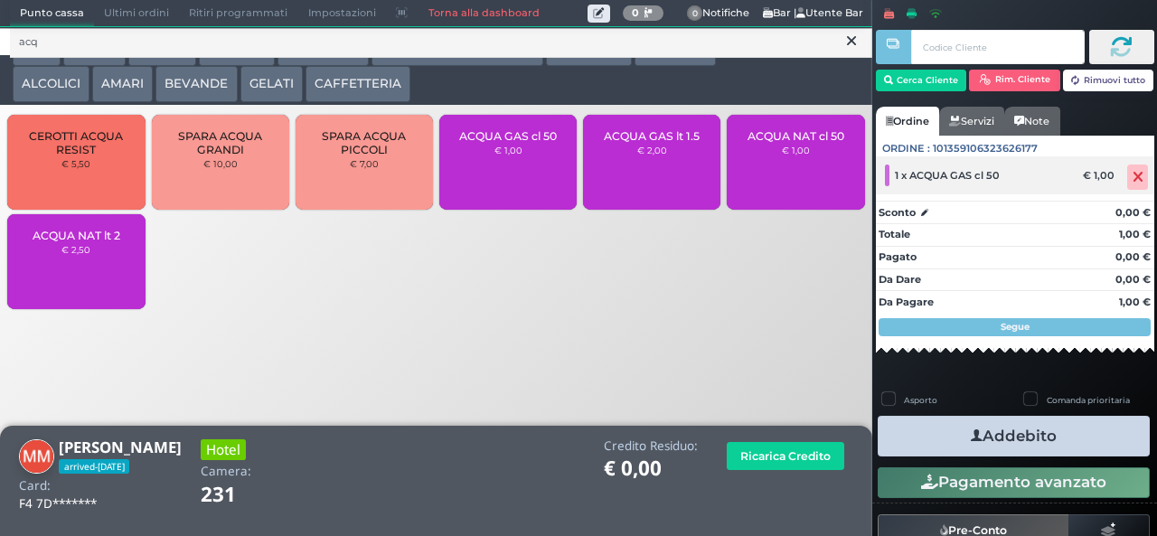
click at [1132, 178] on icon at bounding box center [1137, 177] width 11 height 1
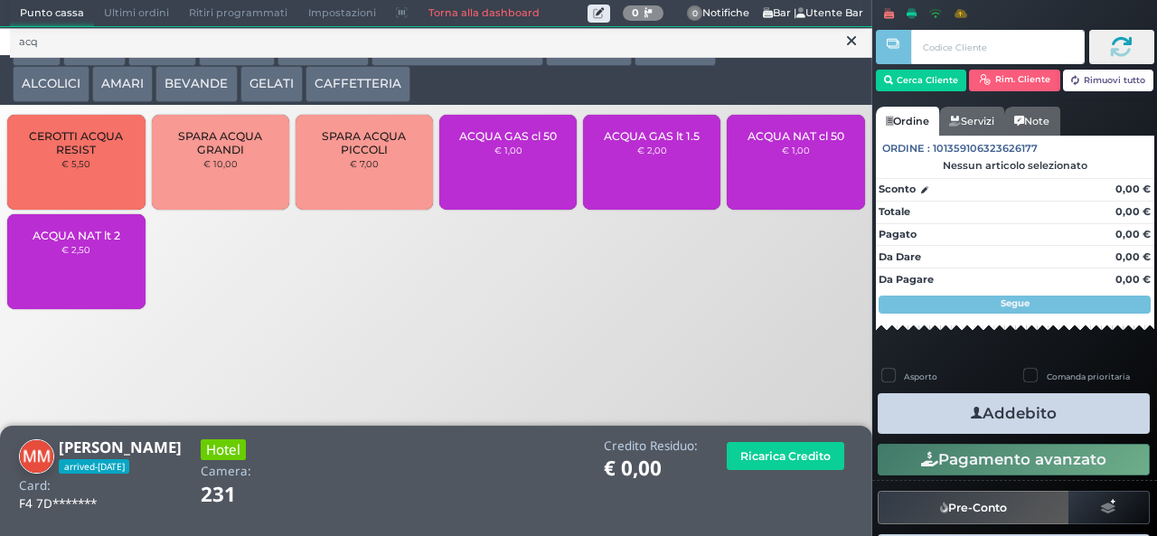
click at [807, 176] on div "ACQUA NAT cl 50 € 1,00" at bounding box center [795, 162] width 137 height 95
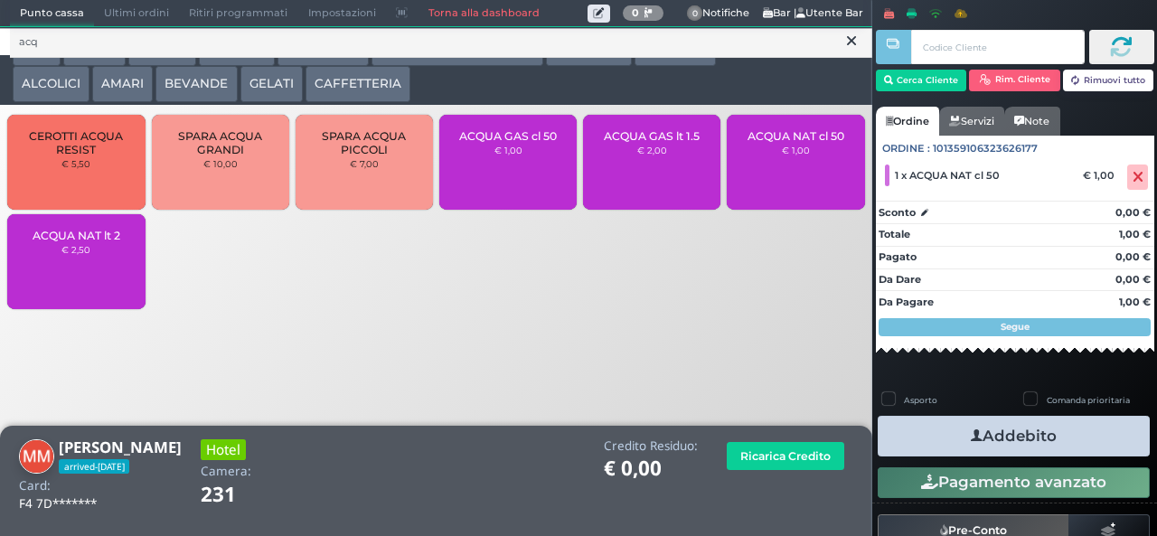
click at [1081, 443] on button "Addebito" at bounding box center [1014, 436] width 272 height 41
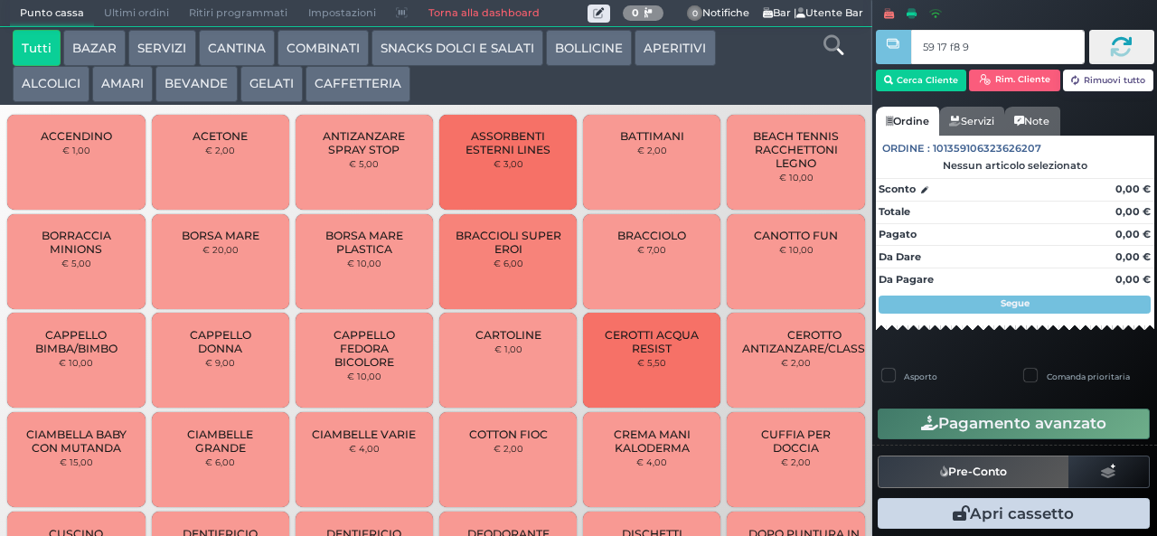
type input "59 17 f8 95"
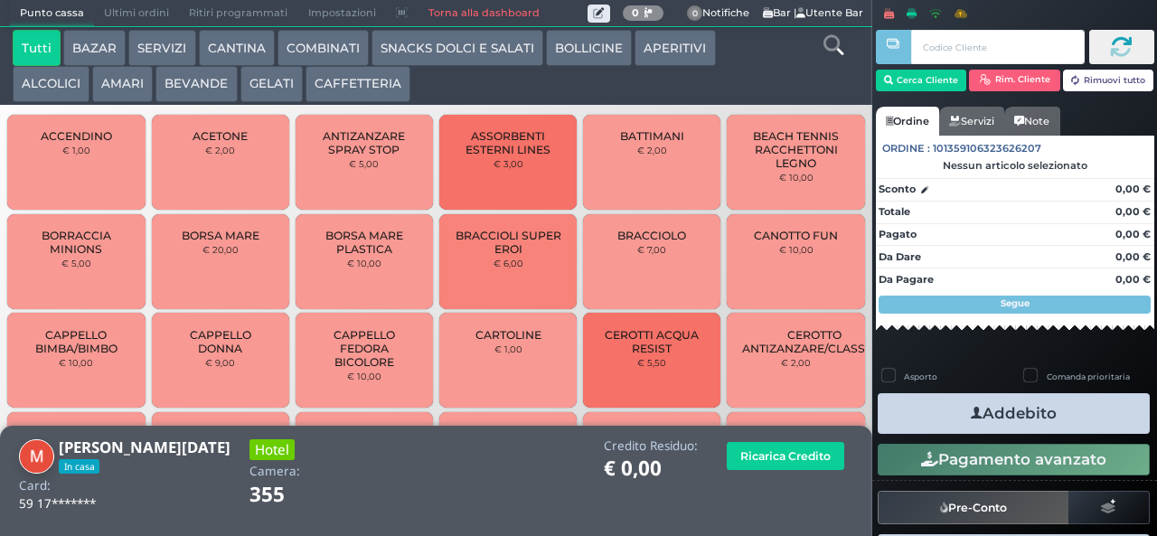
click at [329, 42] on button "COMBINATI" at bounding box center [322, 48] width 91 height 36
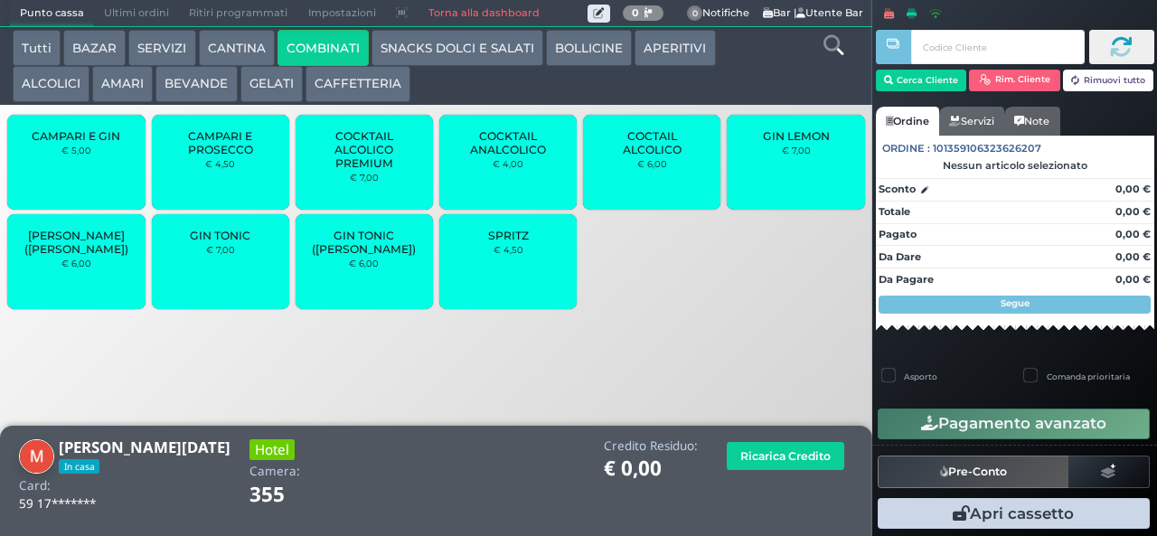
click at [227, 242] on span "GIN TONIC" at bounding box center [220, 236] width 61 height 14
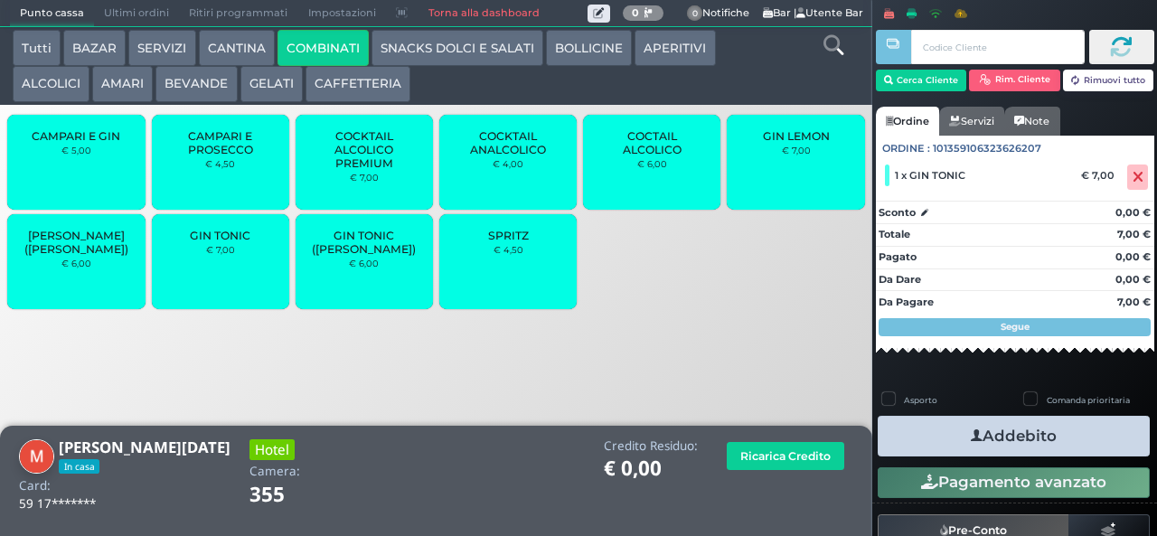
click at [972, 435] on icon "button" at bounding box center [977, 436] width 12 height 19
